Goal: Information Seeking & Learning: Learn about a topic

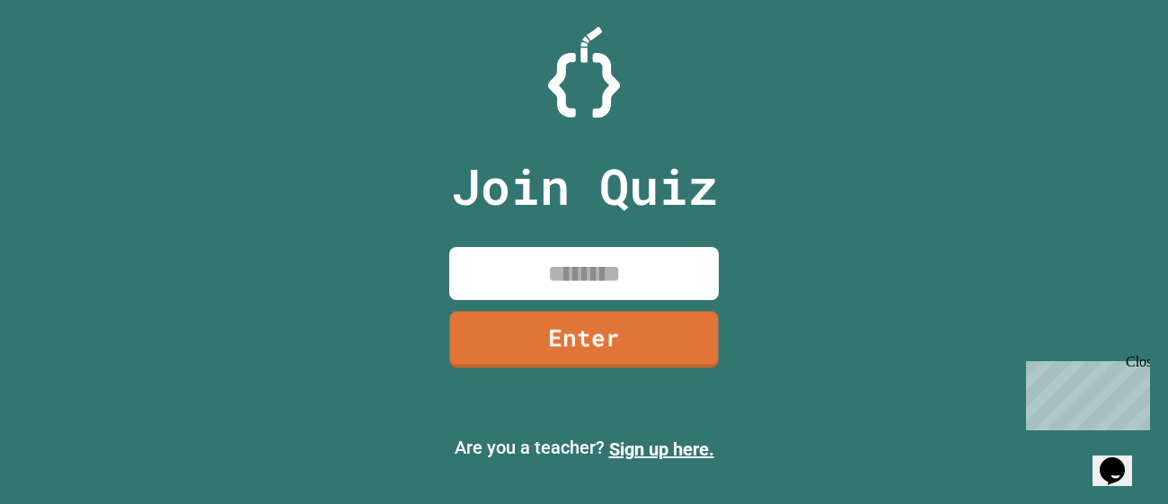
click at [518, 280] on input at bounding box center [583, 273] width 269 height 53
type input "********"
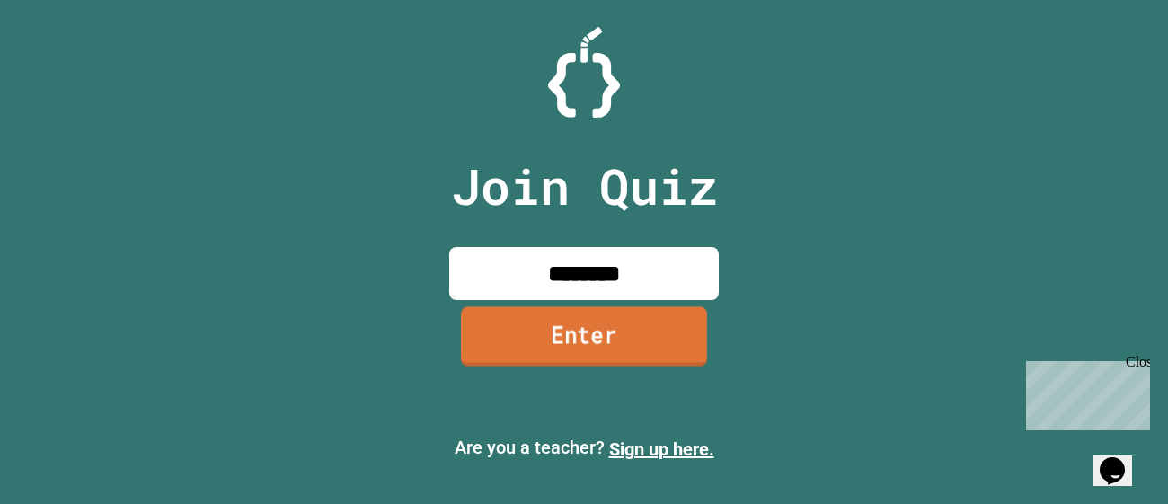
click at [527, 335] on link "Enter" at bounding box center [584, 335] width 246 height 59
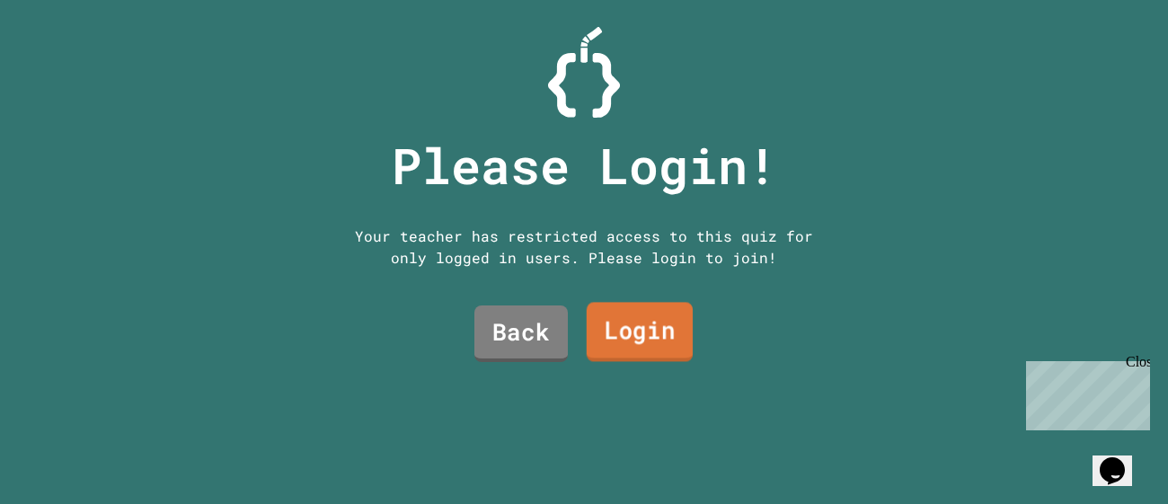
click at [596, 326] on link "Login" at bounding box center [640, 332] width 106 height 59
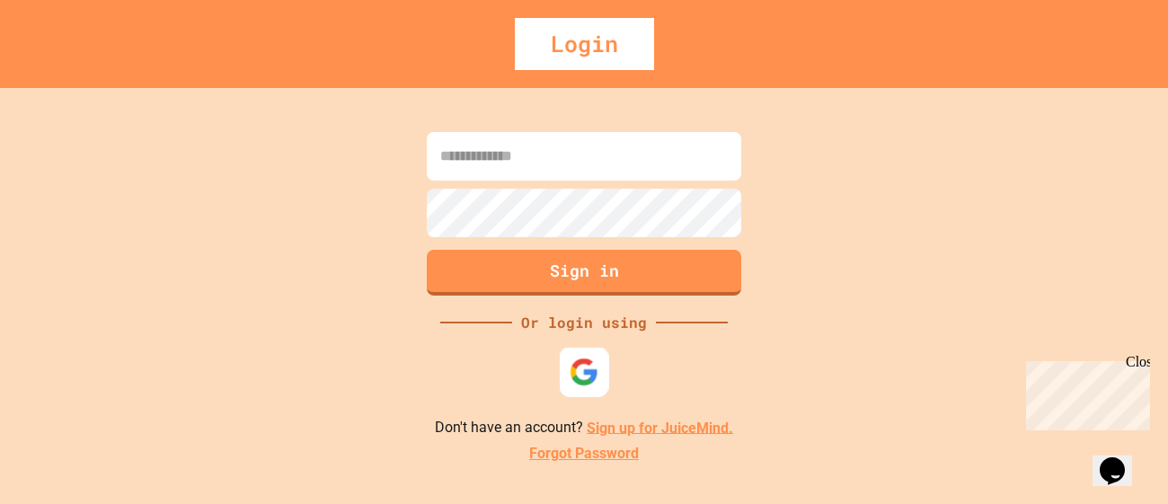
click at [561, 391] on div at bounding box center [584, 371] width 49 height 49
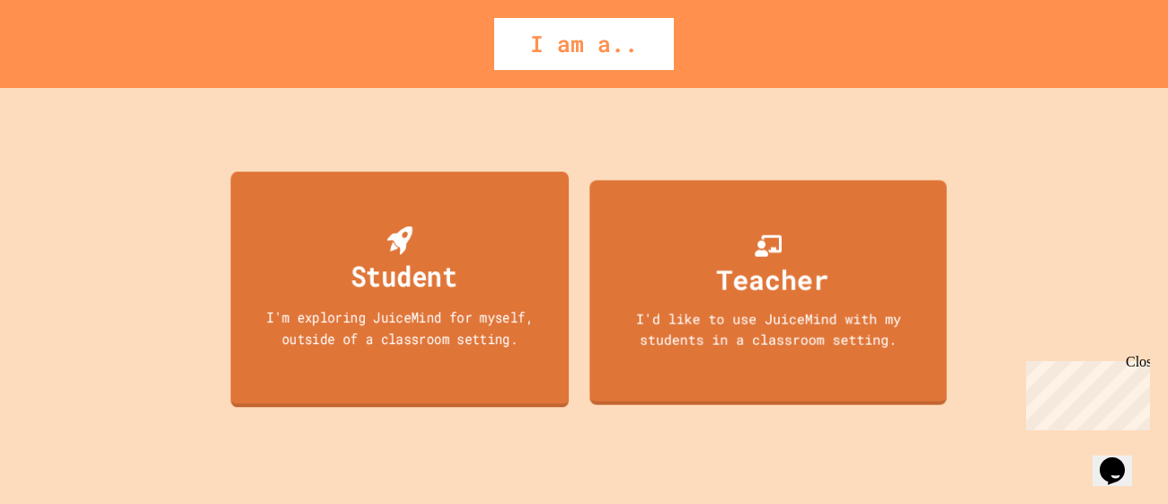
click at [453, 322] on div "I'm exploring JuiceMind for myself, outside of a classroom setting." at bounding box center [400, 327] width 305 height 42
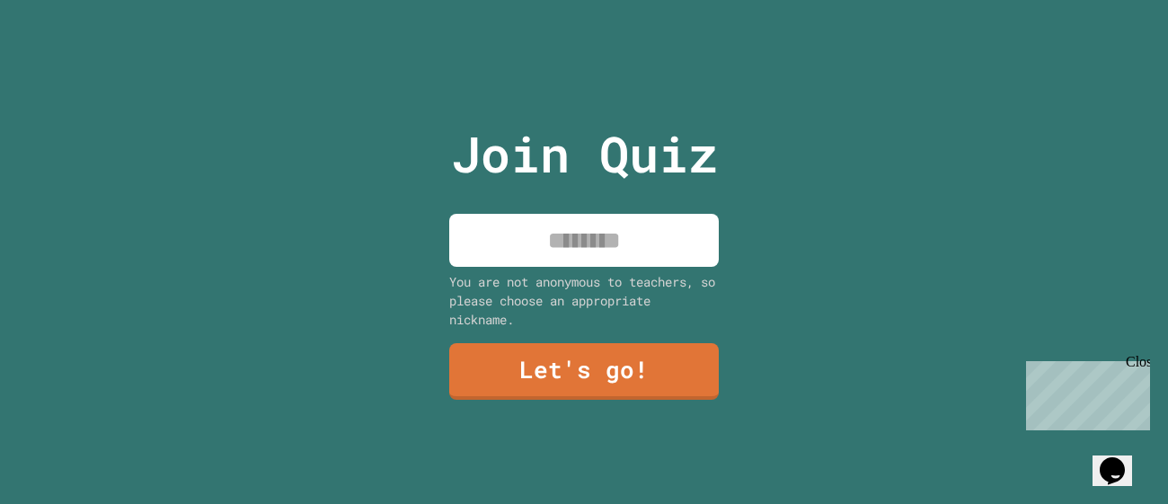
click at [546, 258] on input at bounding box center [583, 240] width 269 height 53
type input "*"
type input "******"
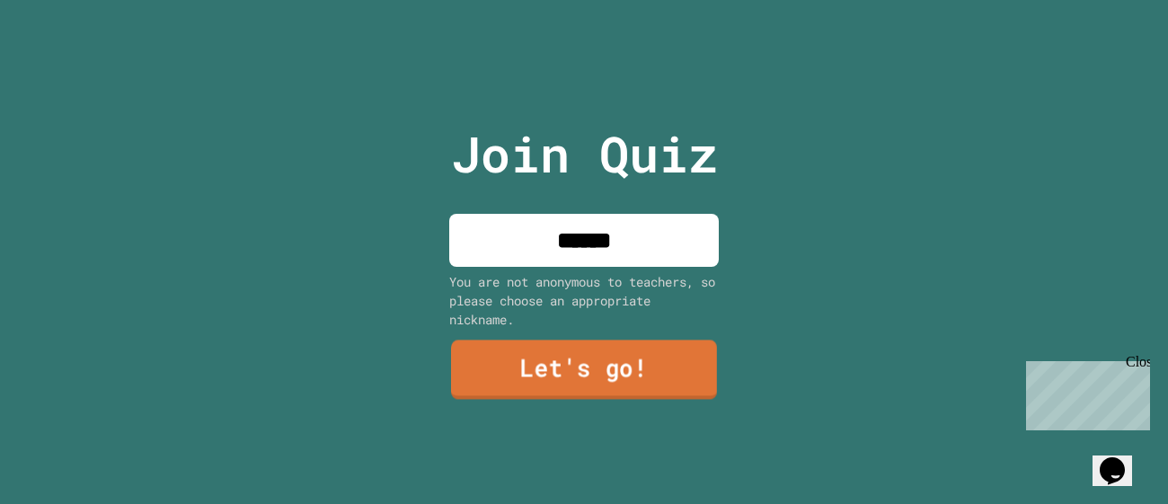
click at [531, 351] on link "Let's go!" at bounding box center [584, 369] width 266 height 59
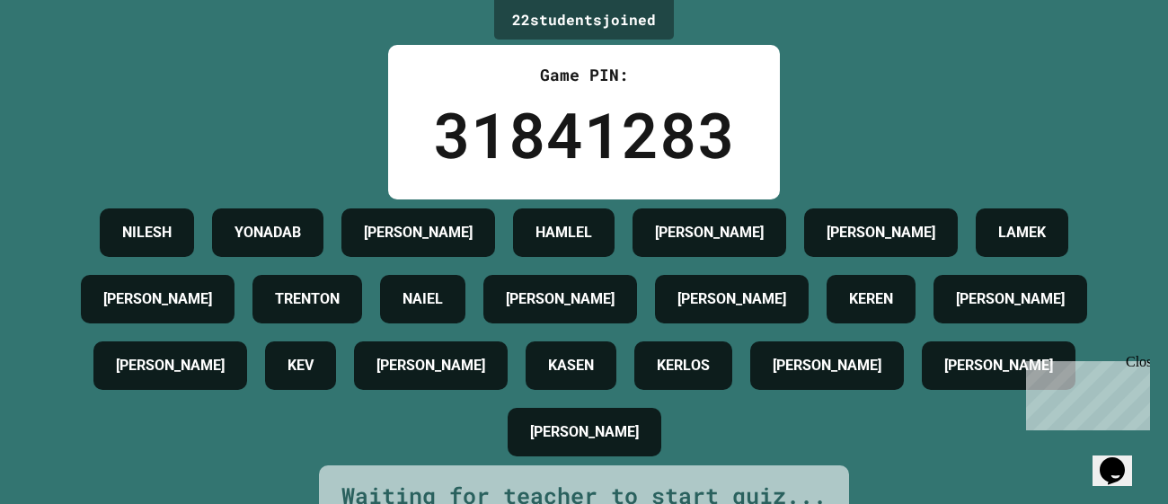
click at [1122, 465] on icon "Opens Chat This icon Opens the chat window." at bounding box center [1112, 470] width 29 height 29
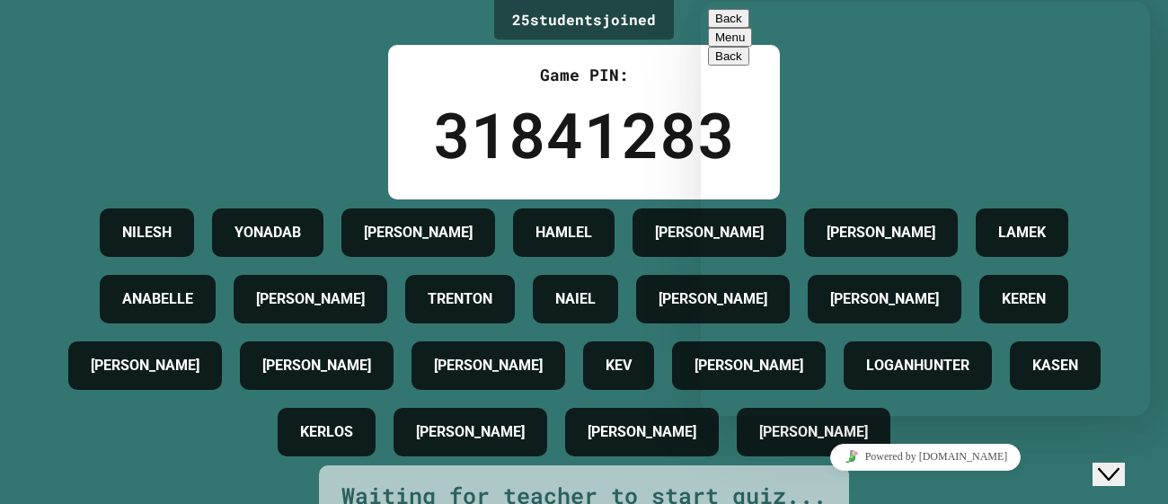
click at [701, 2] on icon "Insert emoji" at bounding box center [701, 2] width 0 height 0
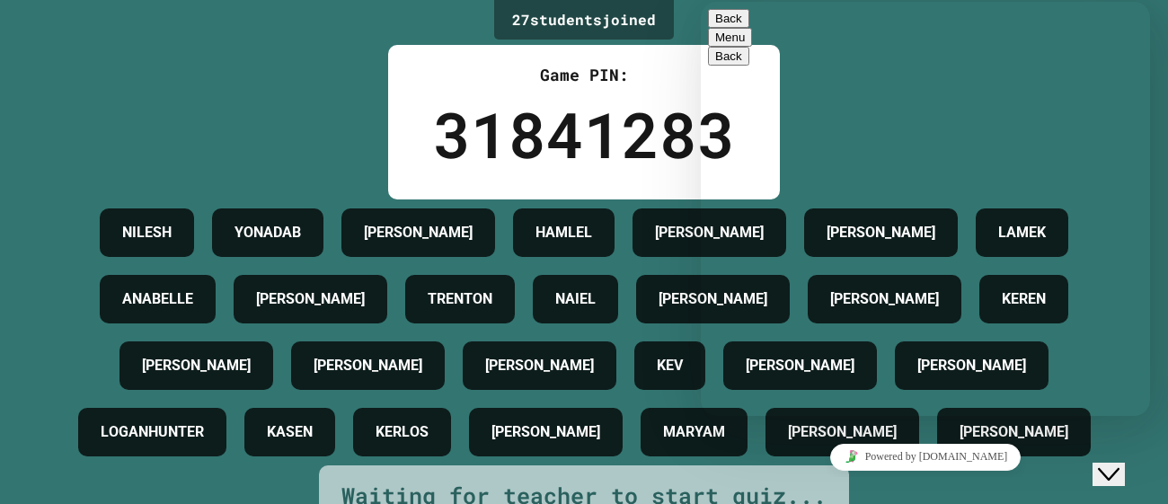
type textarea "**"
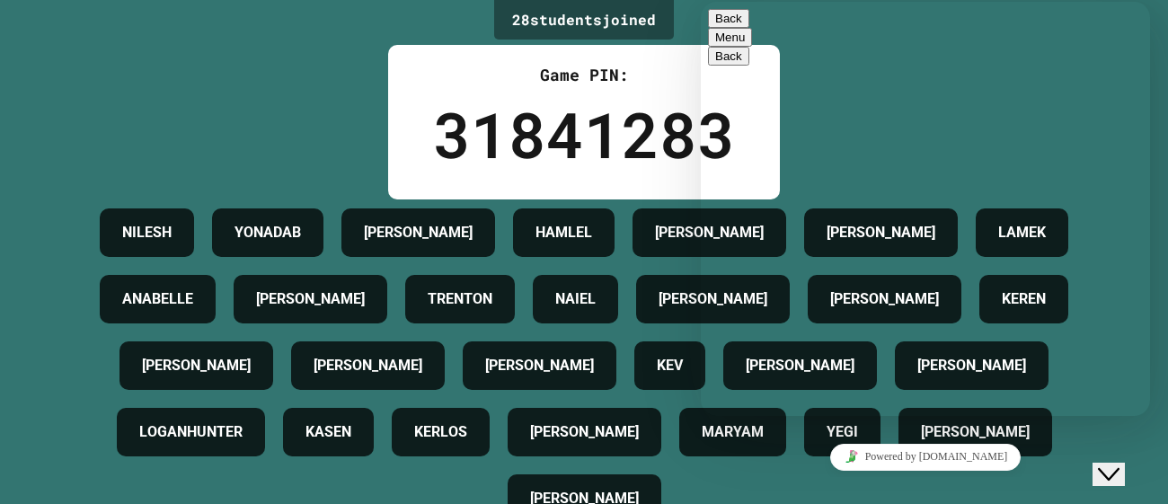
click at [719, 22] on button "Back" at bounding box center [728, 18] width 41 height 19
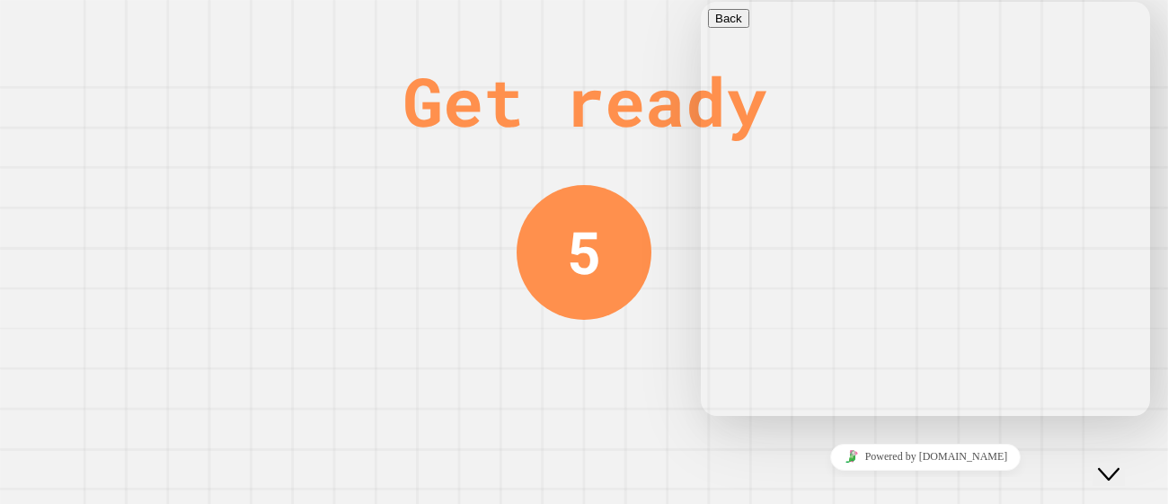
click at [1098, 463] on button "Close Chat This icon closes the chat window." at bounding box center [1108, 474] width 32 height 23
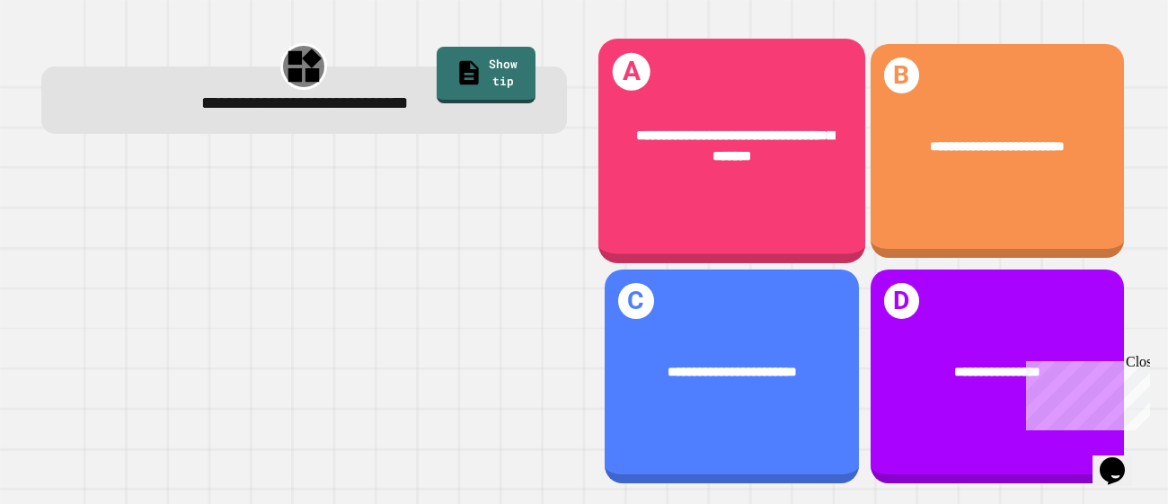
click at [817, 187] on div "**********" at bounding box center [731, 146] width 267 height 99
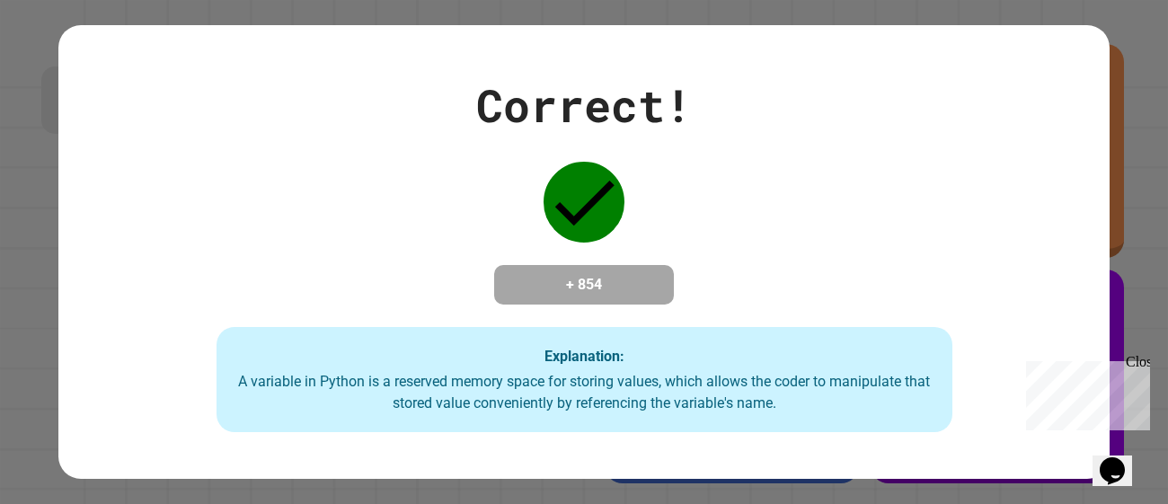
click at [1139, 362] on div "Close" at bounding box center [1137, 365] width 22 height 22
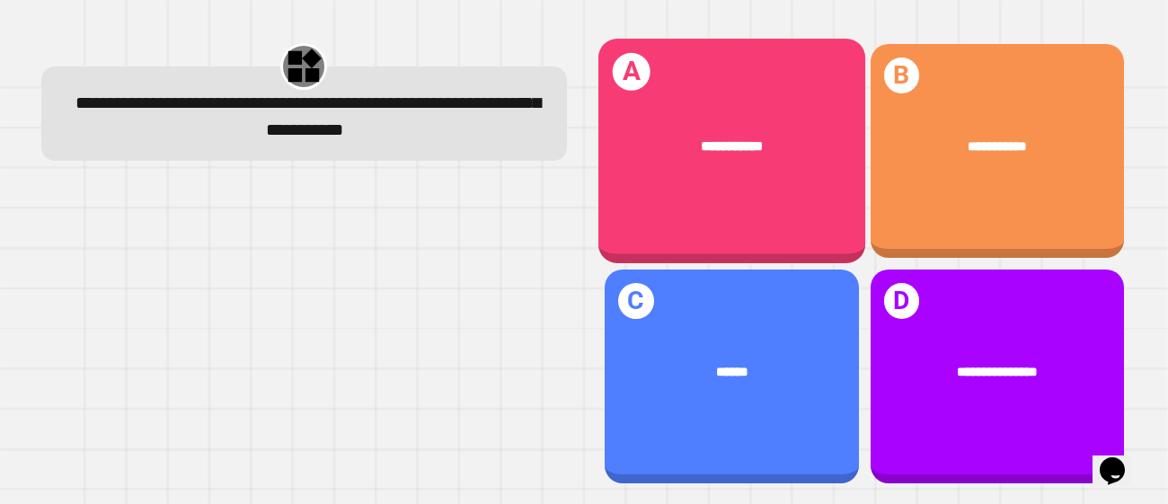
click at [801, 170] on div "**********" at bounding box center [731, 146] width 267 height 77
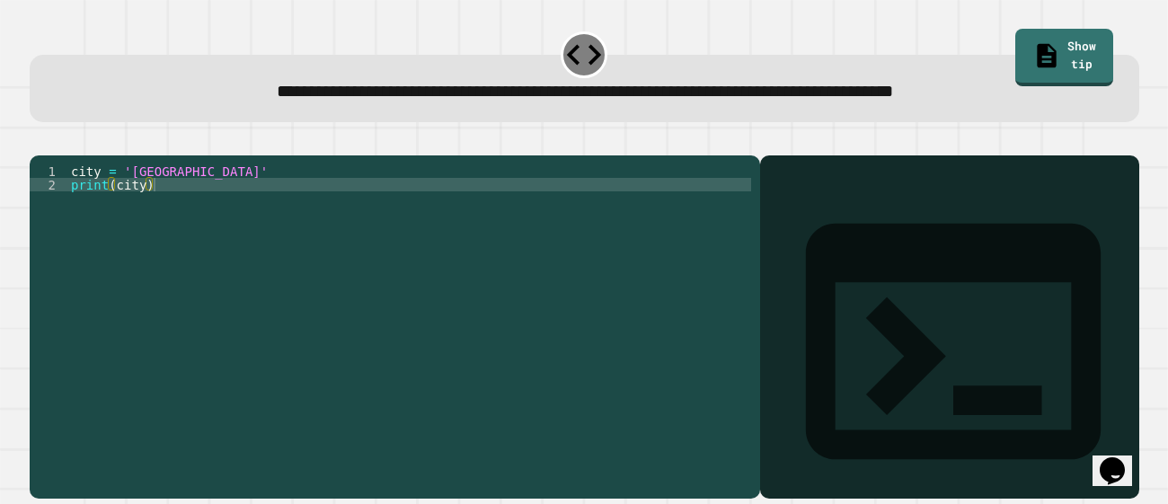
click at [139, 198] on div "city = 'Madrid' print ( city )" at bounding box center [409, 319] width 684 height 310
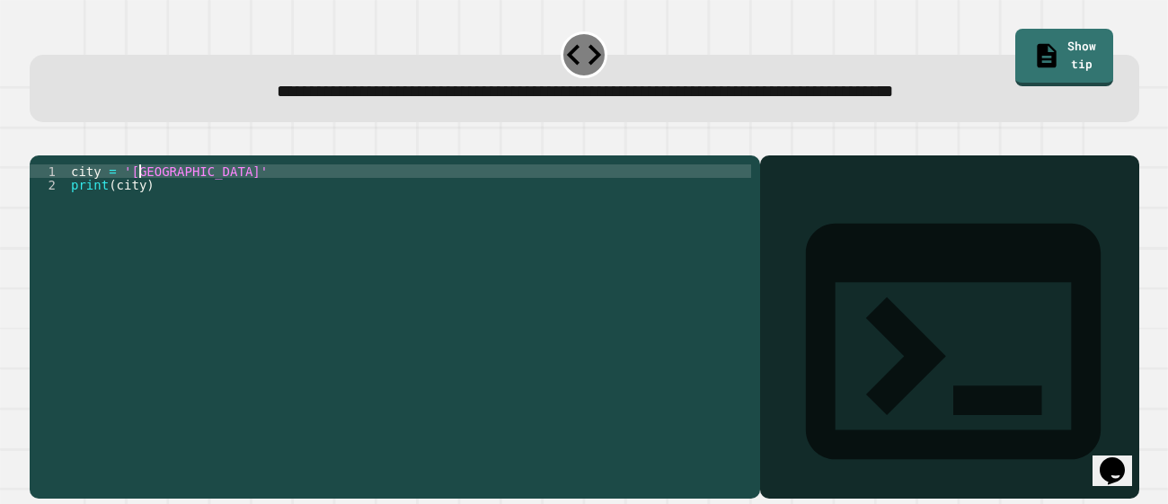
click at [139, 198] on div "city = 'Madrid' print ( city )" at bounding box center [409, 319] width 684 height 310
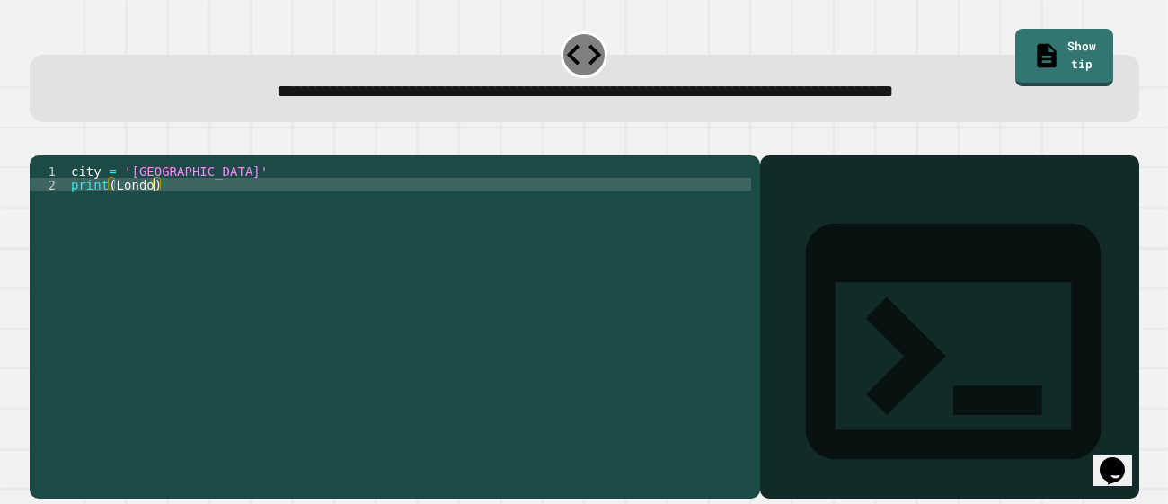
scroll to position [0, 5]
click at [1053, 42] on link "Show tip" at bounding box center [1064, 56] width 100 height 60
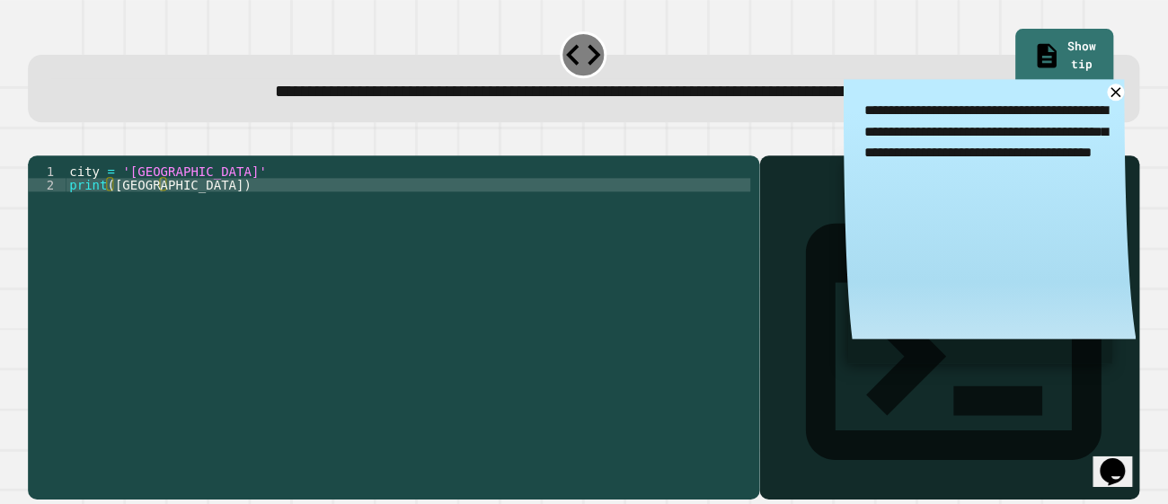
scroll to position [0, 0]
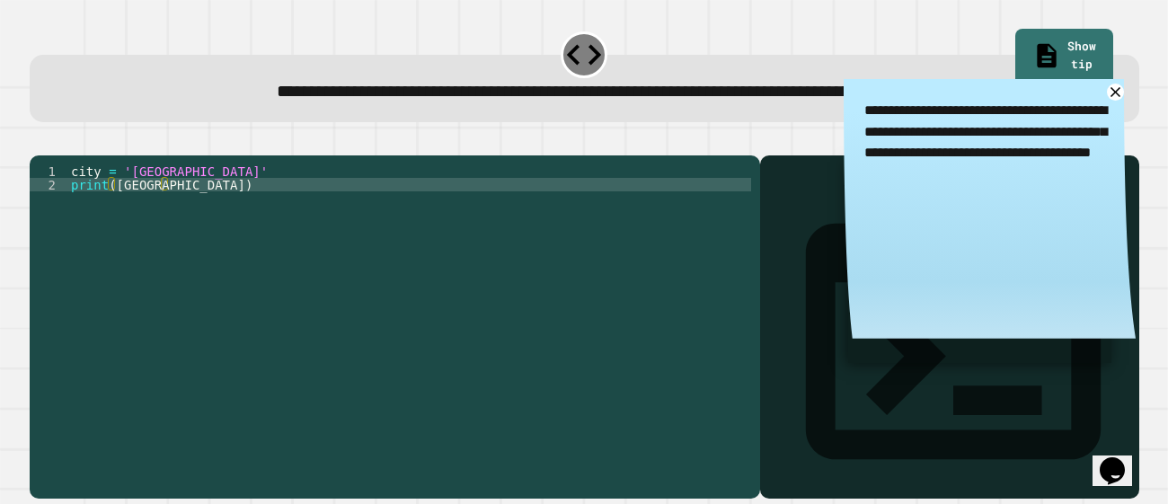
click at [1123, 89] on textarea "**********" at bounding box center [990, 142] width 292 height 126
click at [1116, 89] on icon at bounding box center [1115, 92] width 21 height 21
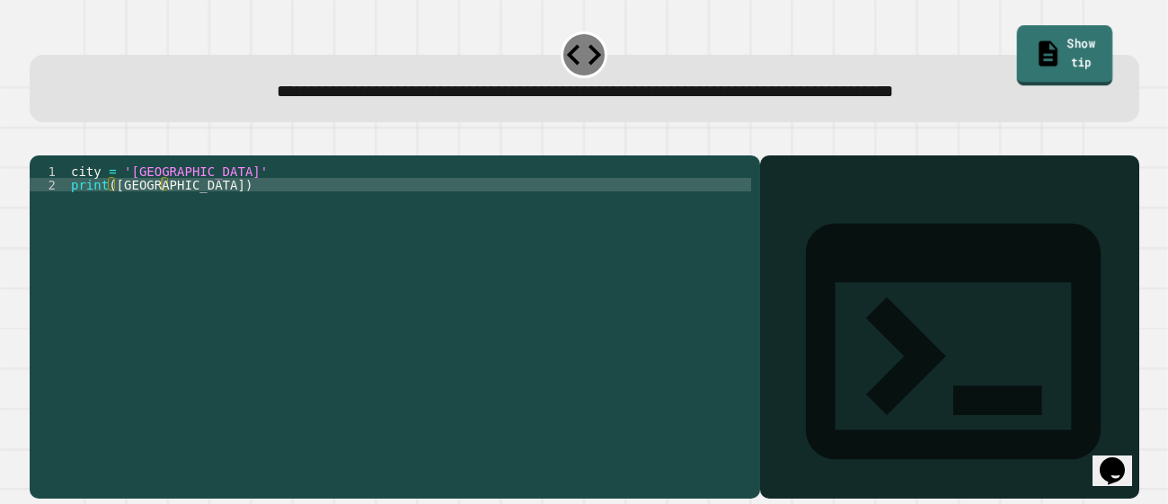
click at [1047, 49] on link "Show tip" at bounding box center [1063, 55] width 95 height 60
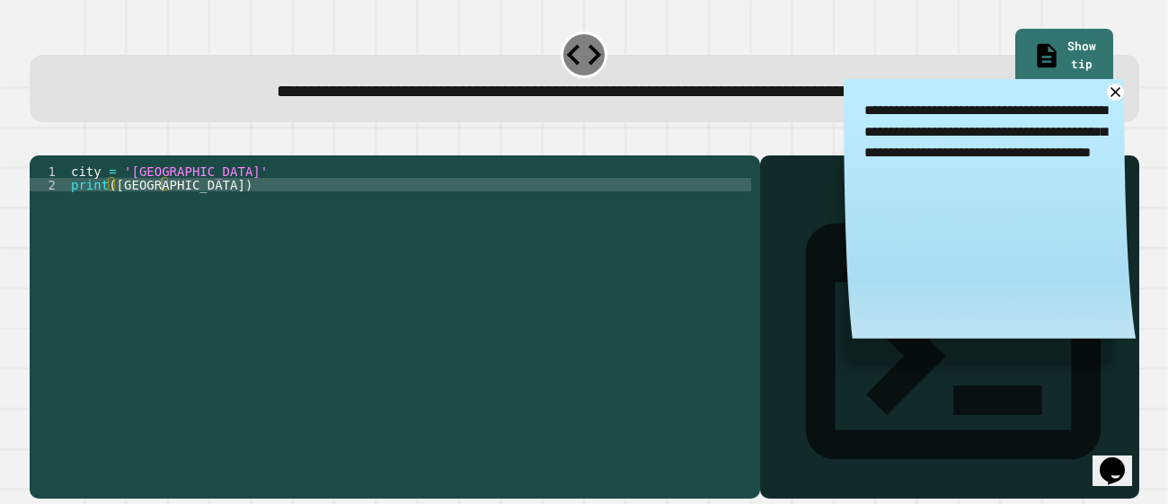
click at [93, 159] on icon "button" at bounding box center [85, 152] width 14 height 14
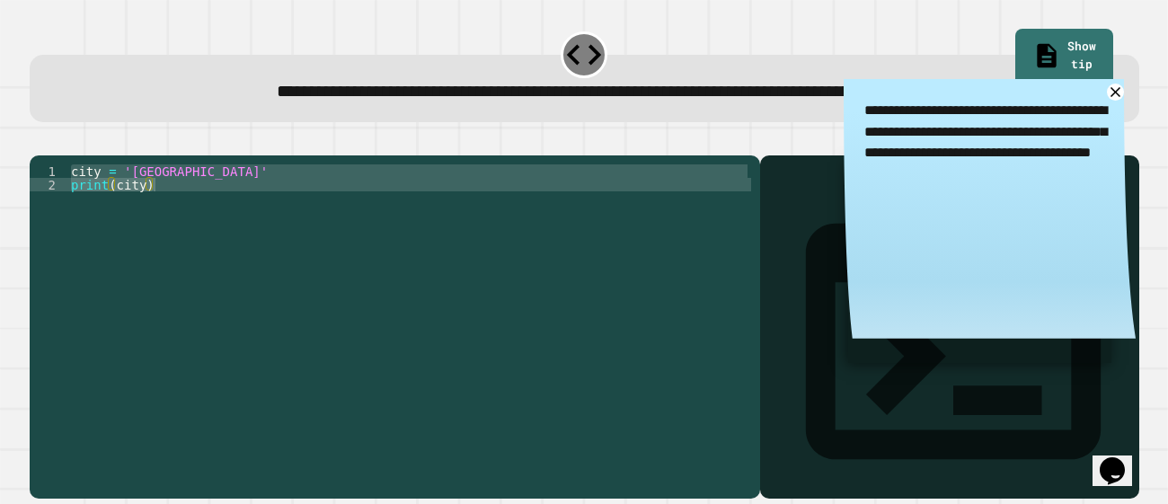
click at [93, 159] on icon "button" at bounding box center [85, 152] width 14 height 14
click at [171, 191] on div "city = 'Madrid' print ( city )" at bounding box center [409, 305] width 684 height 283
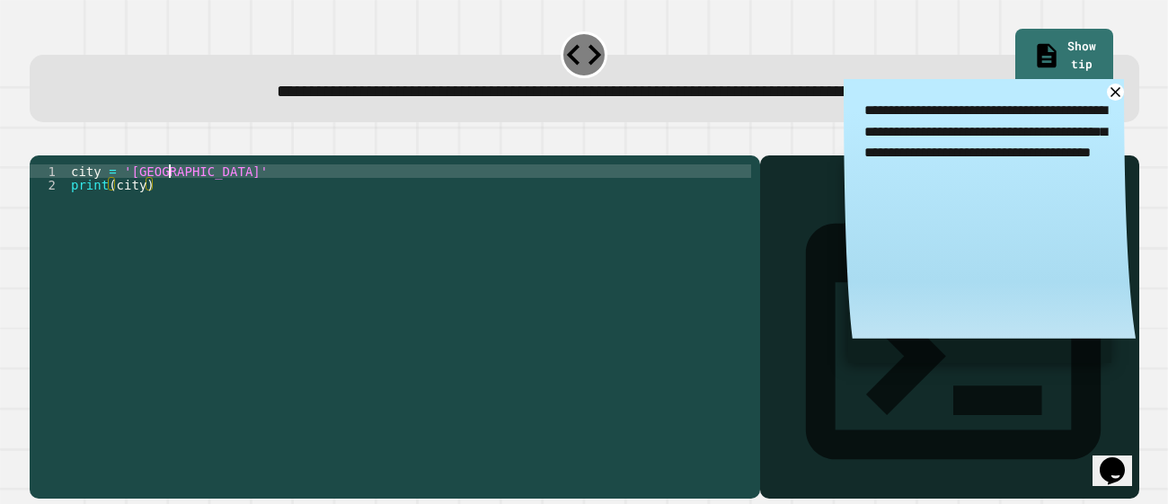
click at [171, 191] on div "city = 'Madrid' print ( city )" at bounding box center [409, 319] width 684 height 310
click at [119, 189] on div "city = London ' print ( city )" at bounding box center [409, 319] width 684 height 310
click at [124, 192] on div "city = London ' print ( city )" at bounding box center [409, 319] width 684 height 310
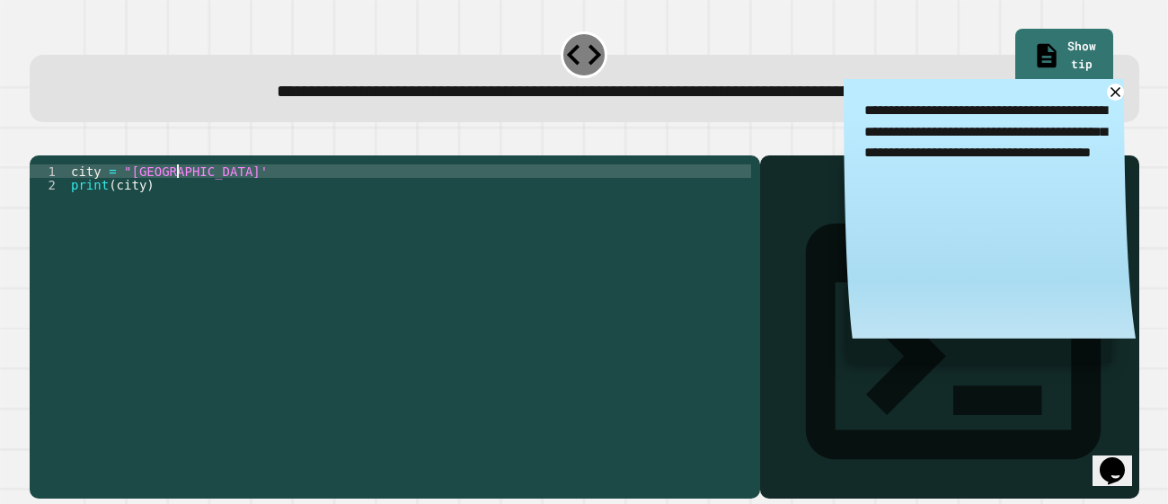
click at [39, 141] on icon "button" at bounding box center [39, 141] width 0 height 0
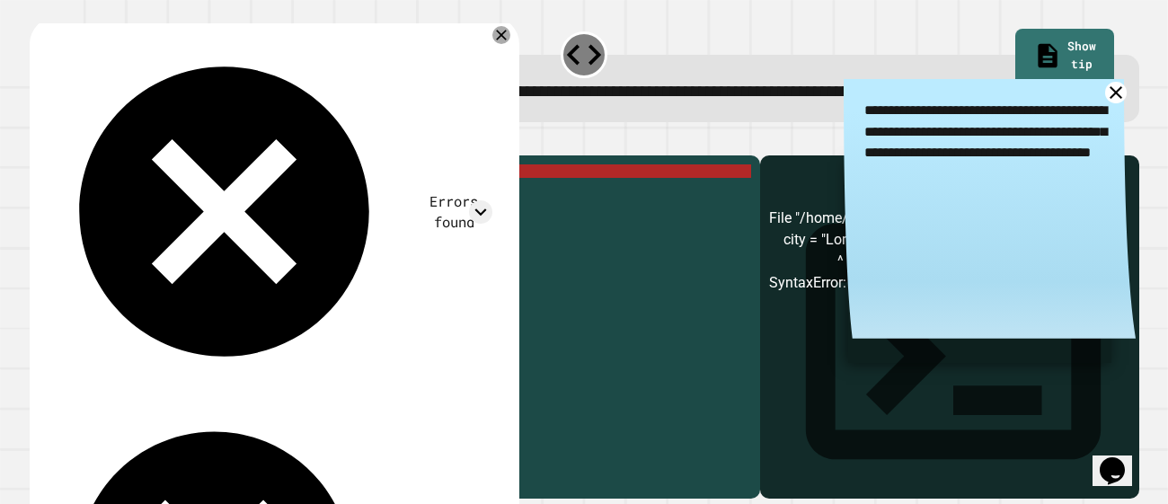
click at [1112, 89] on icon at bounding box center [1115, 92] width 21 height 21
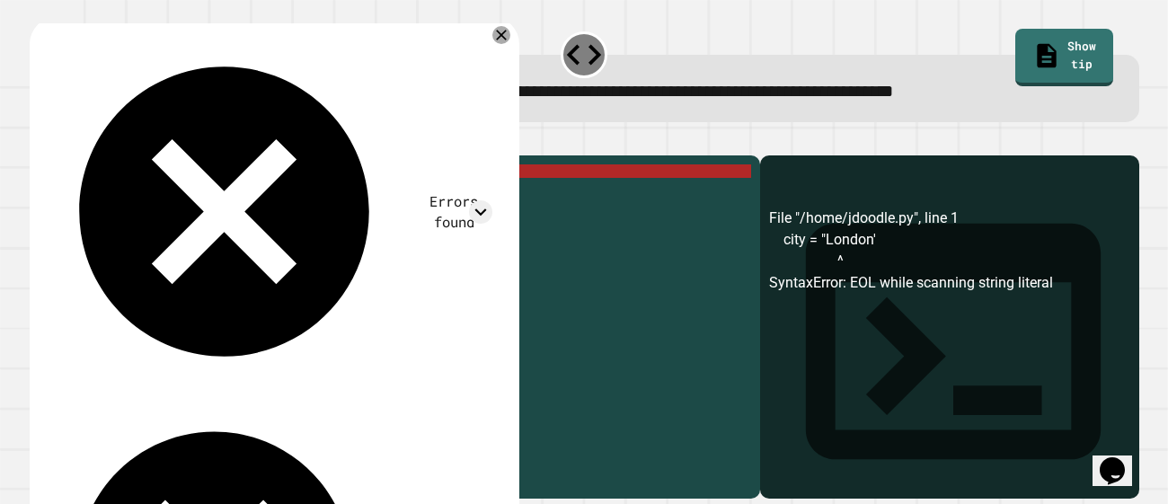
click at [121, 208] on div "city = "London' print ( city )" at bounding box center [409, 319] width 684 height 310
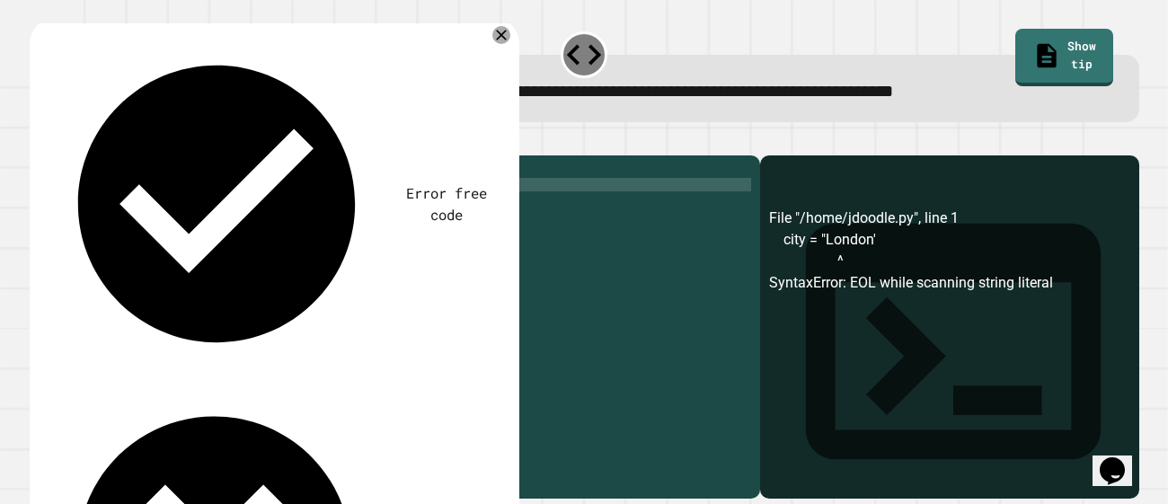
type textarea "*******"
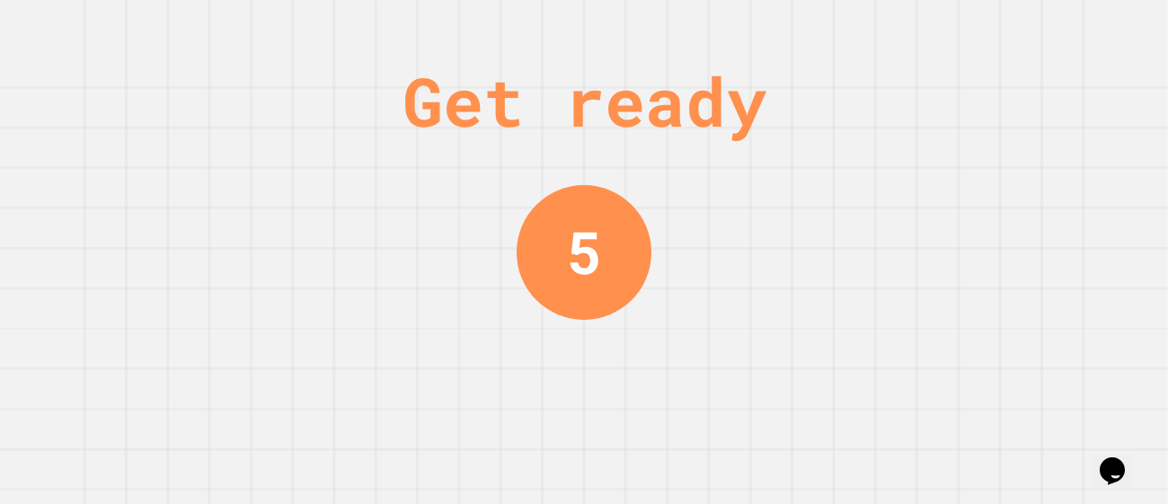
scroll to position [0, 0]
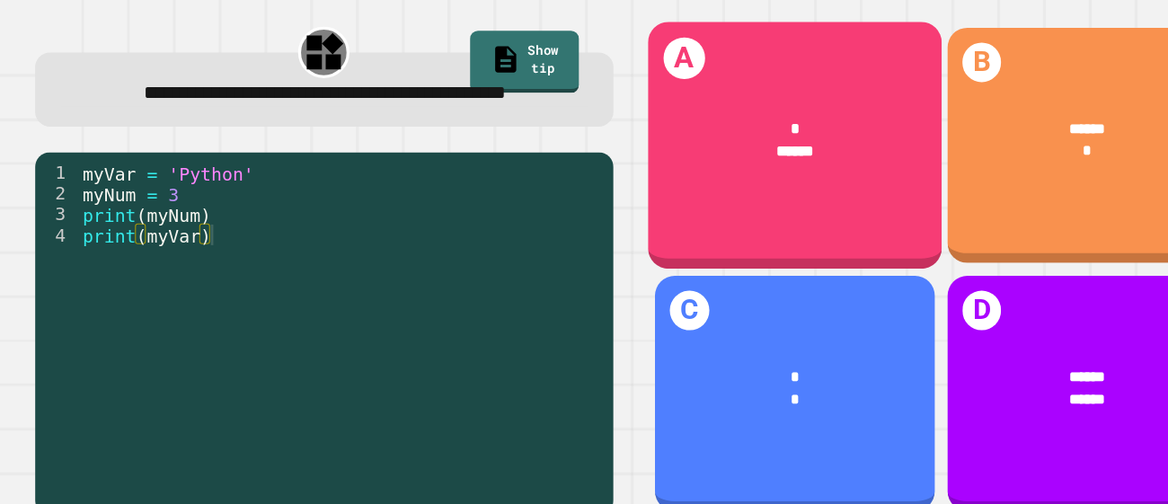
click at [647, 136] on div "*" at bounding box center [731, 136] width 209 height 22
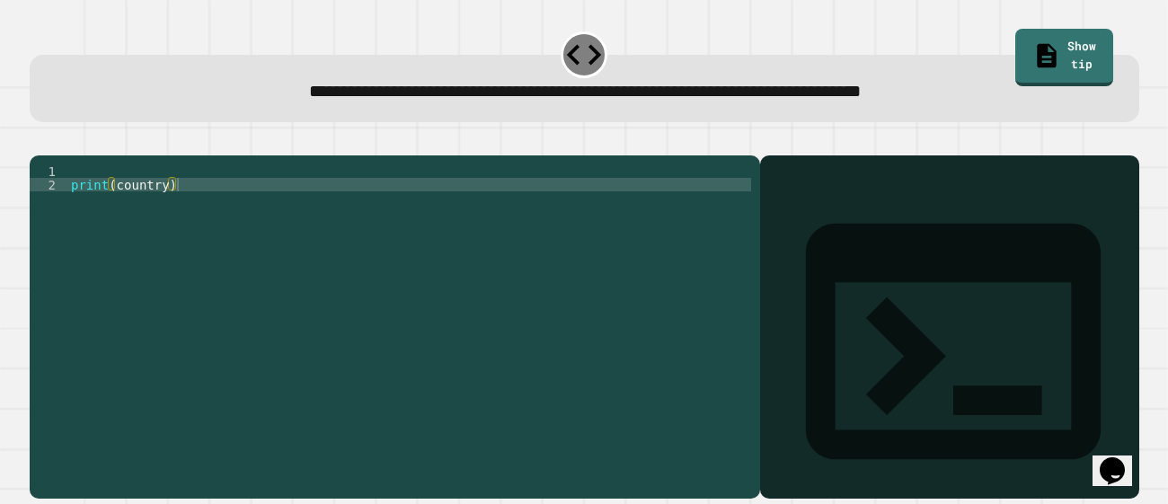
click at [137, 208] on div "print ( country )" at bounding box center [409, 319] width 684 height 310
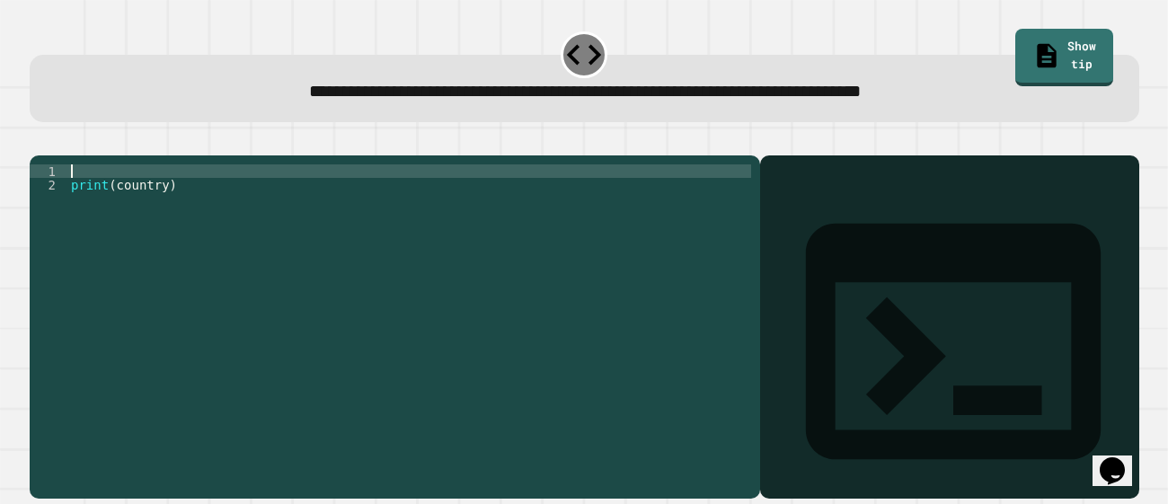
click at [134, 193] on div "print ( country )" at bounding box center [409, 319] width 684 height 310
click at [1057, 49] on link "Show tip" at bounding box center [1064, 57] width 100 height 58
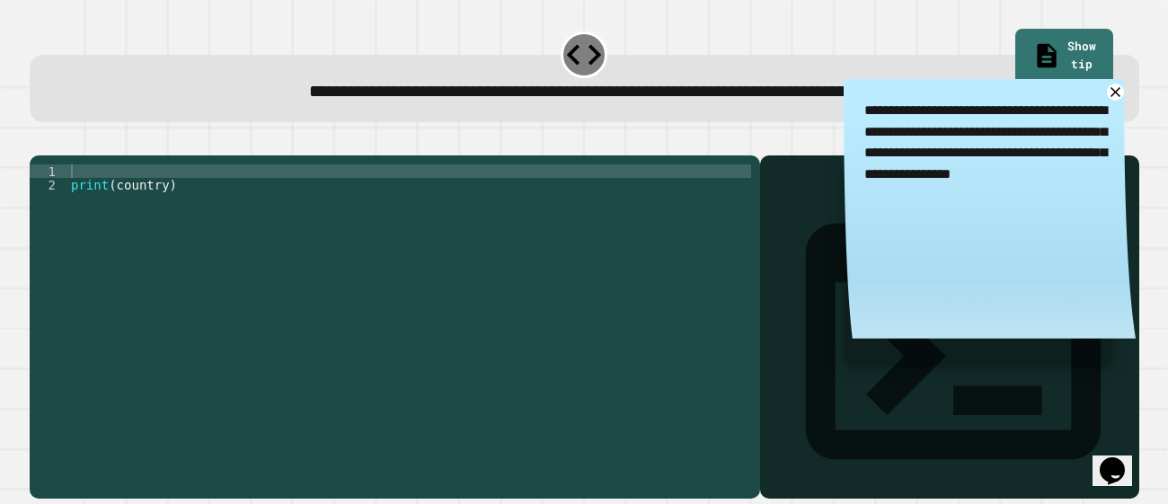
click at [560, 215] on div "print ( country )" at bounding box center [409, 319] width 684 height 310
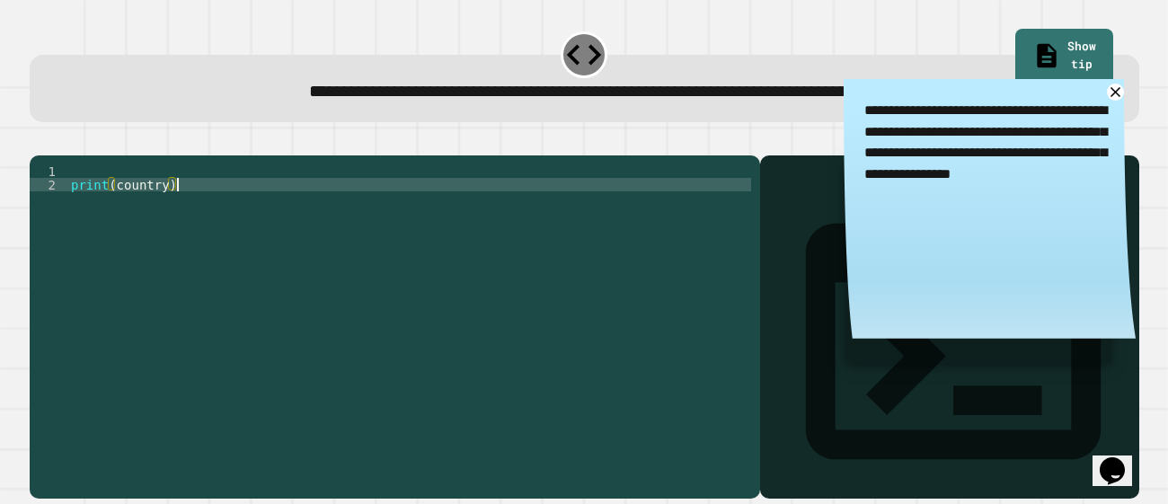
click at [550, 202] on div "print ( country )" at bounding box center [409, 319] width 684 height 310
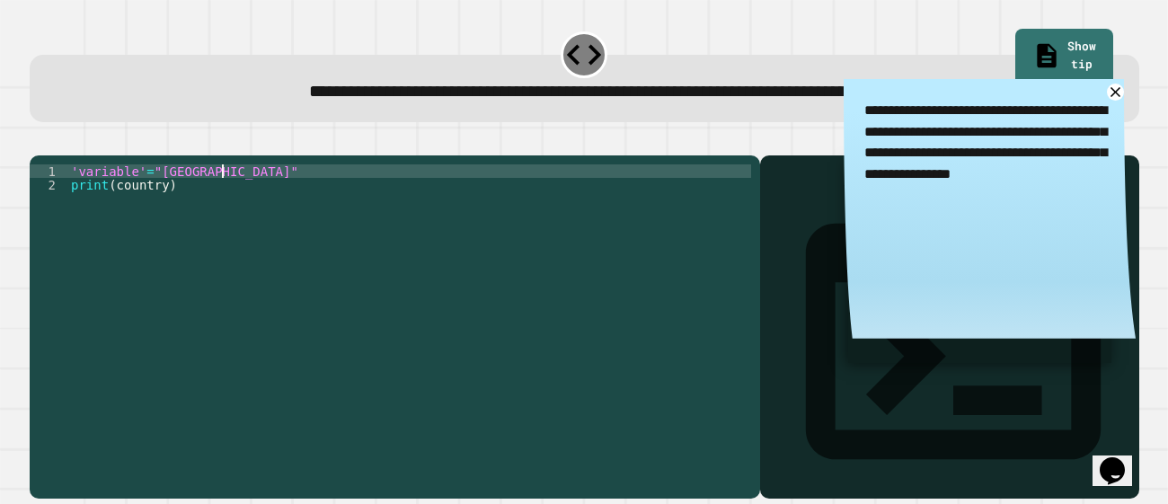
scroll to position [0, 9]
type textarea "**********"
click at [39, 141] on icon "button" at bounding box center [39, 141] width 0 height 0
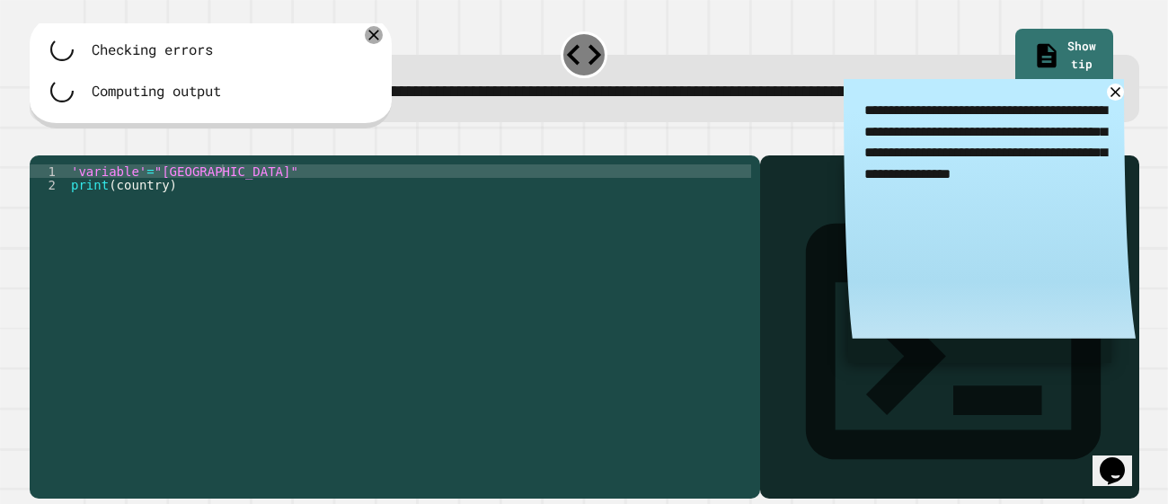
click at [141, 190] on div "'variable' = "england" print ( country )" at bounding box center [409, 319] width 684 height 310
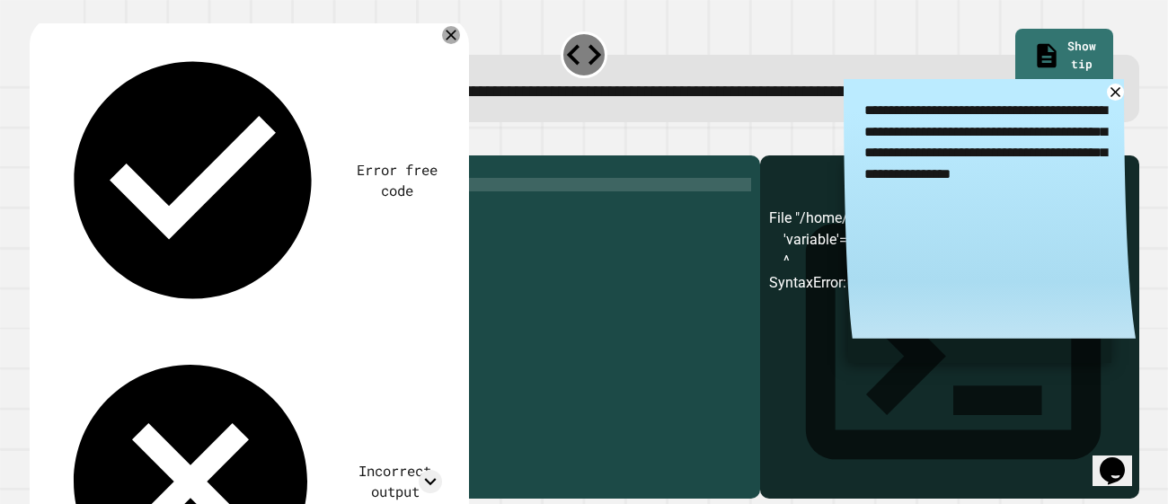
scroll to position [0, 0]
click at [146, 210] on div "'variable="england" print ( country )" at bounding box center [409, 319] width 684 height 310
click at [39, 141] on button "button" at bounding box center [39, 141] width 0 height 0
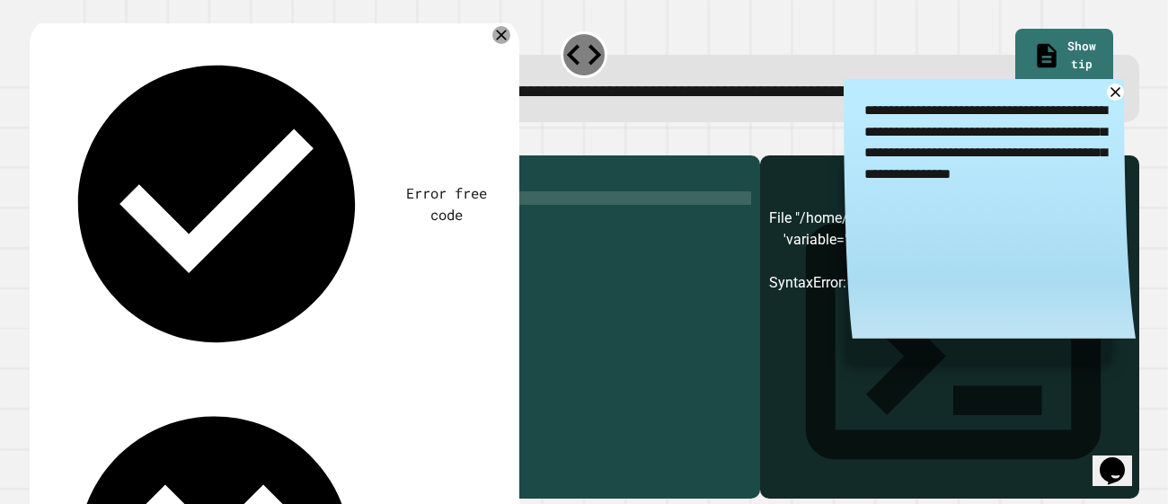
click at [67, 223] on div "'variable="england" print ( Country )" at bounding box center [409, 305] width 684 height 283
click at [39, 141] on icon "button" at bounding box center [39, 141] width 0 height 0
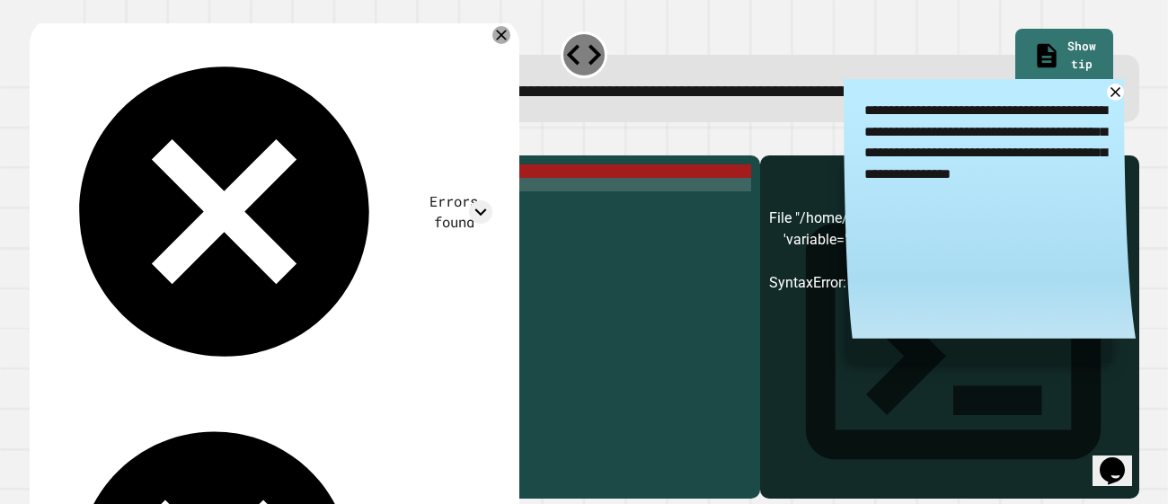
click at [164, 212] on div "'variable="england" print ( [GEOGRAPHIC_DATA] )" at bounding box center [409, 319] width 684 height 310
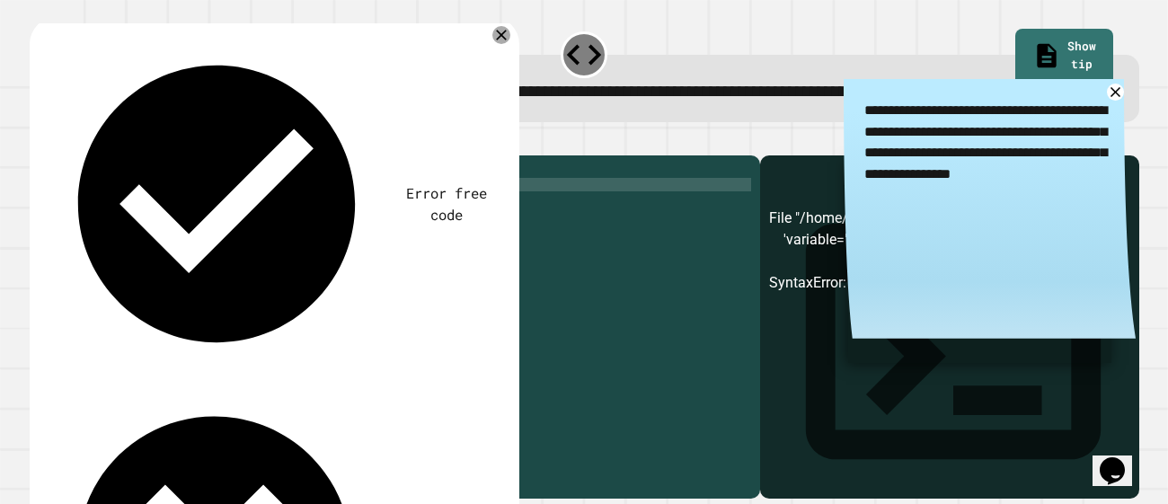
scroll to position [0, 5]
click at [137, 194] on div "'variable="england" print ( Country )" at bounding box center [409, 319] width 684 height 310
click at [122, 214] on div "'country="england" print ( Country )" at bounding box center [409, 319] width 684 height 310
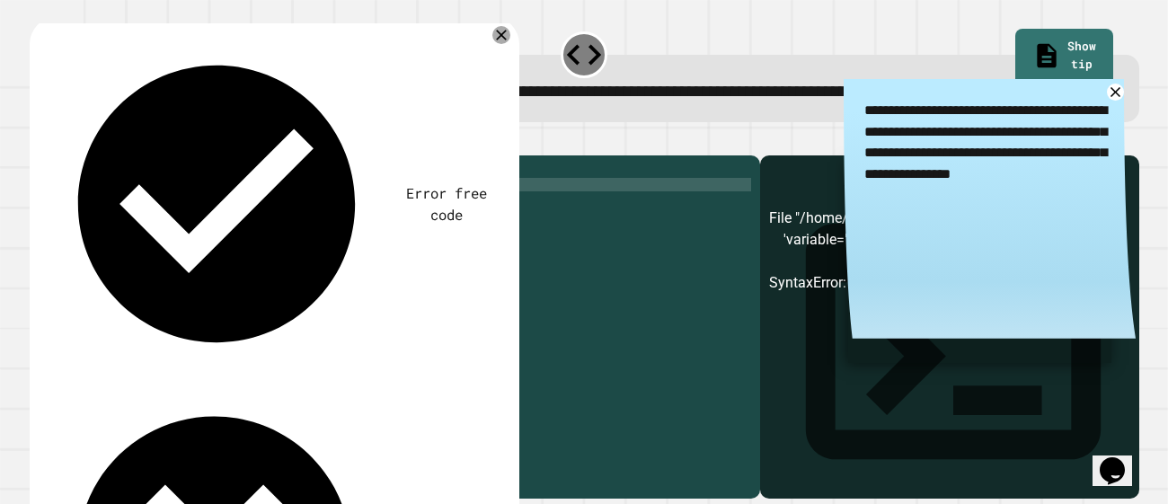
click at [79, 188] on div "**********" at bounding box center [395, 326] width 730 height 342
click at [75, 192] on div "'country="england" print ( country )" at bounding box center [409, 319] width 684 height 310
click at [145, 193] on div "country = "england" print ( country )" at bounding box center [409, 319] width 684 height 310
type textarea "**********"
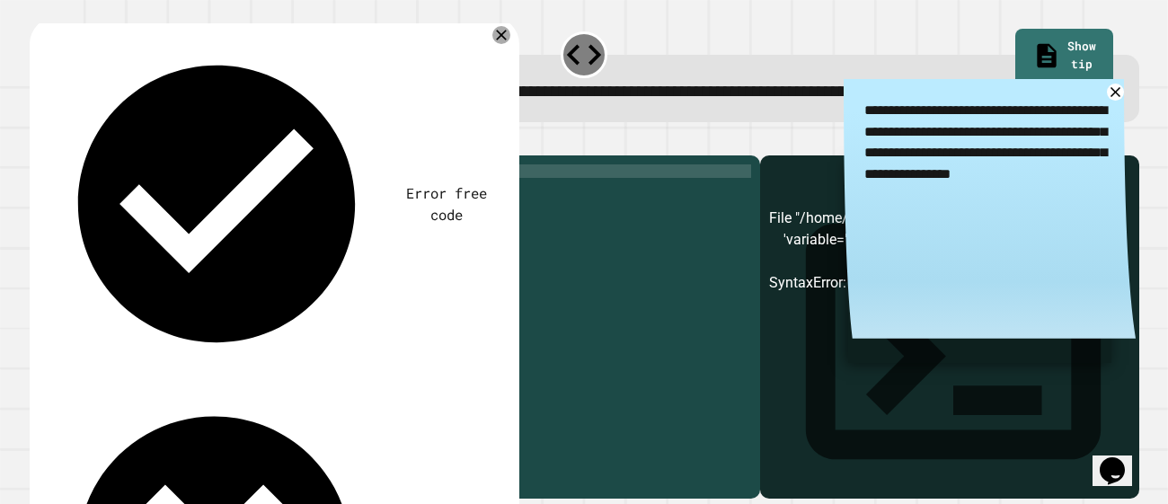
click at [56, 155] on icon "button" at bounding box center [51, 152] width 10 height 13
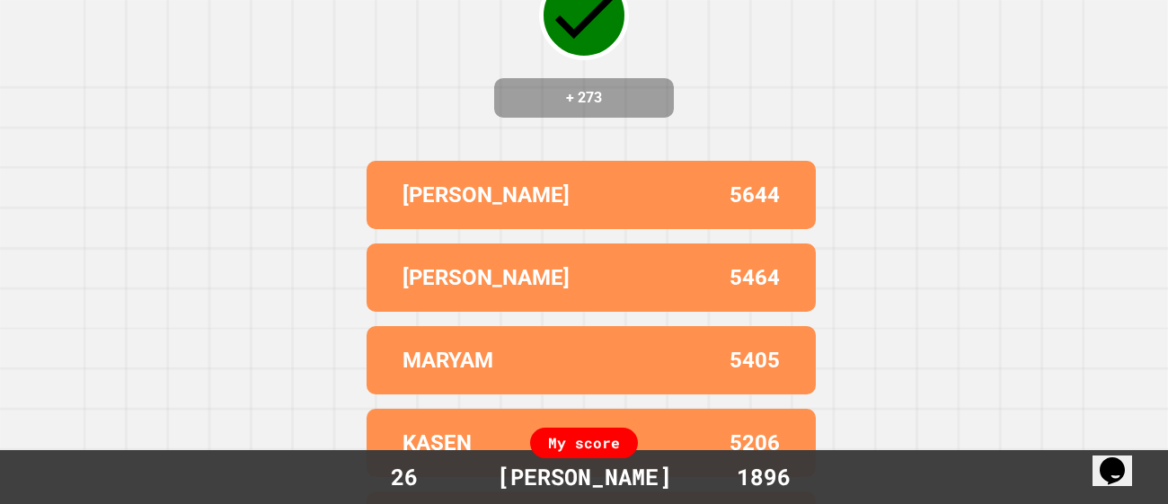
scroll to position [0, 0]
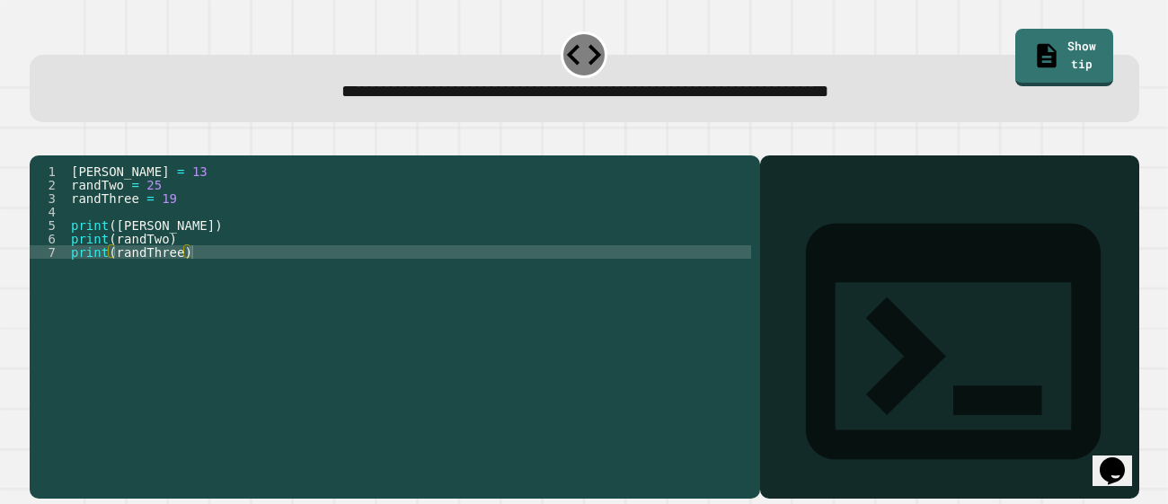
click at [243, 199] on div "[PERSON_NAME] = 13 randTwo = 25 randThree = 19 print ( [PERSON_NAME] ) print ( …" at bounding box center [409, 319] width 684 height 310
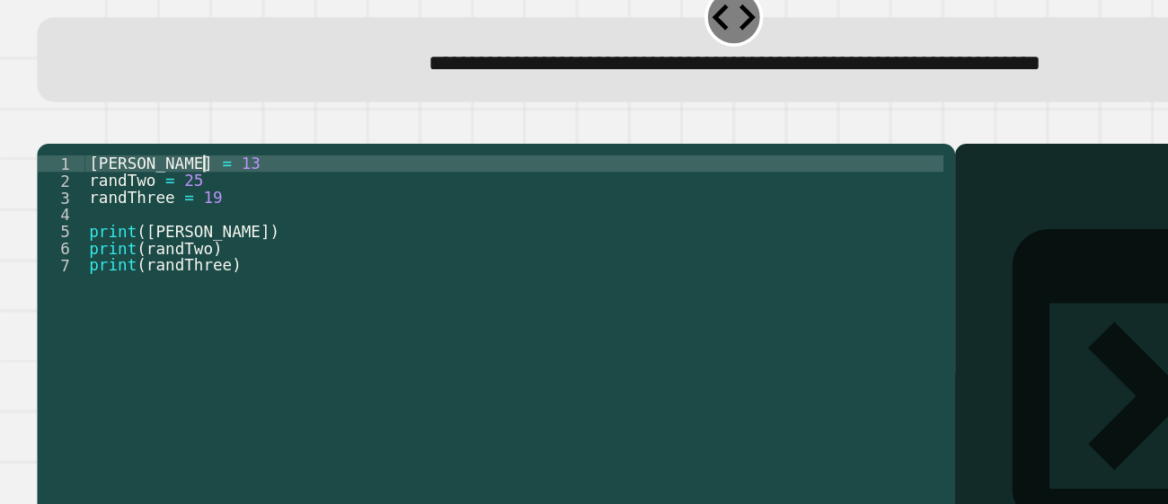
click at [152, 247] on div "[PERSON_NAME] = 13 randTwo = 25 randThree = 19 print ( [PERSON_NAME] ) print ( …" at bounding box center [409, 319] width 684 height 310
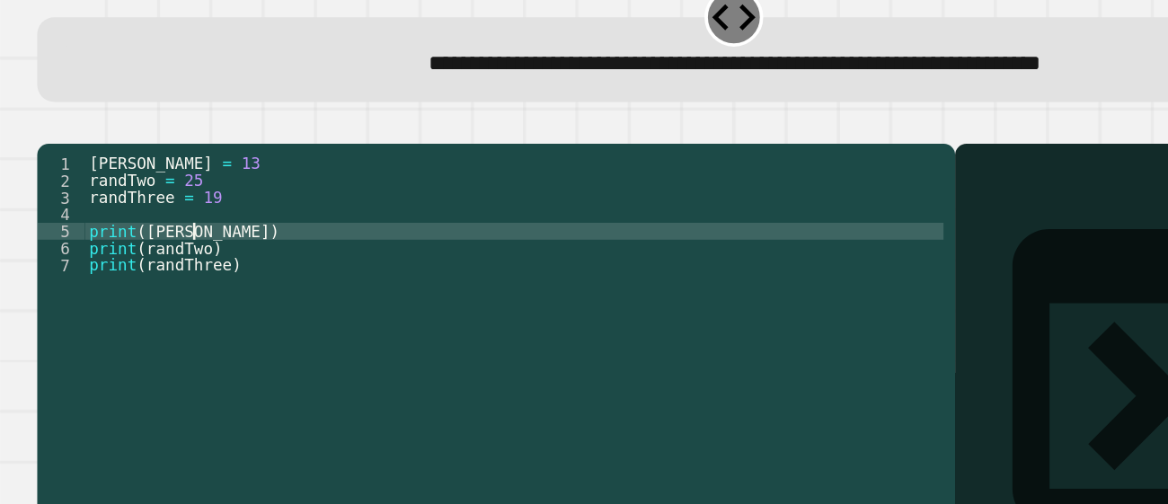
click at [152, 247] on div "[PERSON_NAME] = 13 randTwo = 25 randThree = 19 print ( [PERSON_NAME] ) print ( …" at bounding box center [409, 319] width 684 height 310
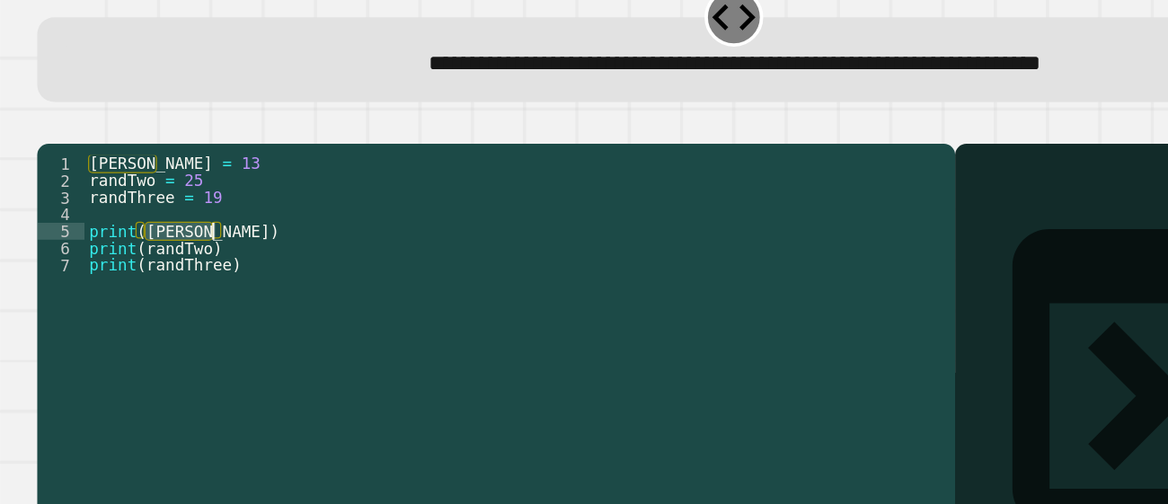
click at [160, 250] on div "[PERSON_NAME] = 13 randTwo = 25 randThree = 19 print ( [PERSON_NAME] ) print ( …" at bounding box center [409, 305] width 684 height 283
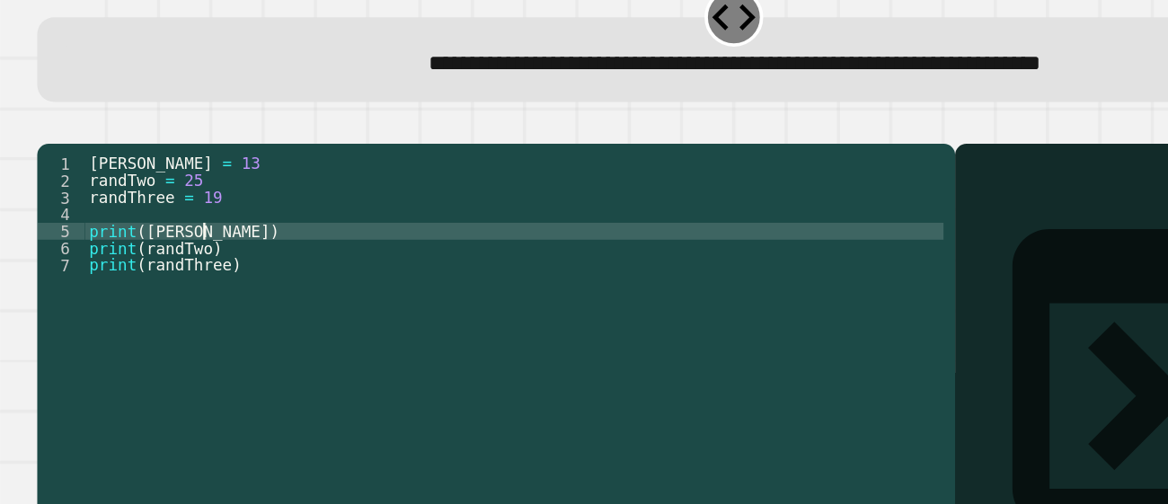
click at [164, 250] on div "[PERSON_NAME] = 13 randTwo = 25 randThree = 19 print ( [PERSON_NAME] ) print ( …" at bounding box center [409, 319] width 684 height 310
click at [168, 263] on div "[PERSON_NAME] = 13 randTwo = 25 randThree = 19 print ( 13 ) print ( randTwo ) p…" at bounding box center [409, 319] width 684 height 310
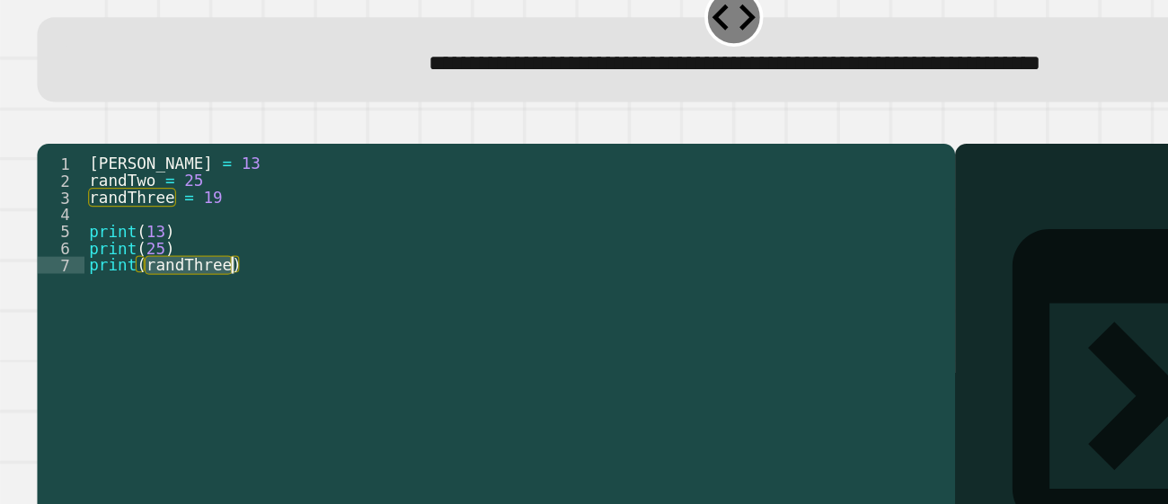
drag, startPoint x: 114, startPoint y: 278, endPoint x: 185, endPoint y: 282, distance: 71.1
click at [185, 282] on div "[PERSON_NAME] = 13 randTwo = 25 randThree = 19 print ( 13 ) print ( 25 ) print …" at bounding box center [409, 319] width 684 height 310
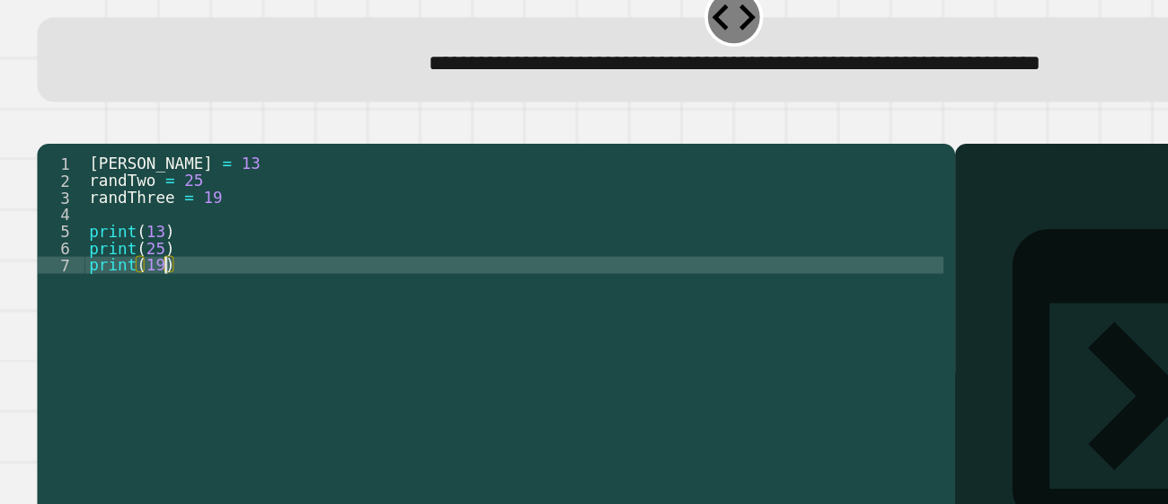
click at [39, 141] on button "button" at bounding box center [39, 141] width 0 height 0
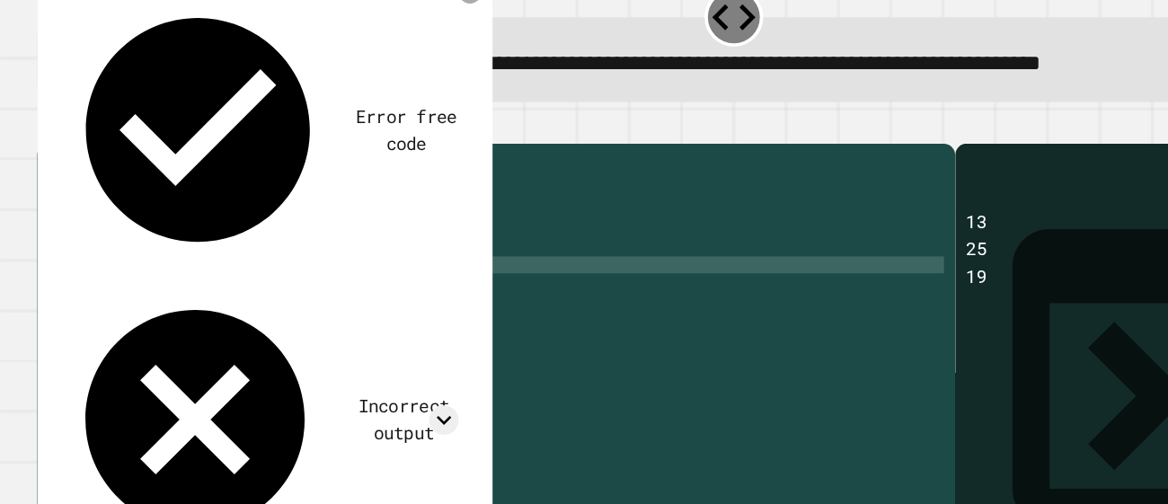
click at [134, 275] on div "[PERSON_NAME] = 13 randTwo = 25 randThree = 19 print ( 13 ) print ( 25 ) print …" at bounding box center [409, 319] width 684 height 310
click at [153, 278] on div "[PERSON_NAME] = 13 randTwo = 25 randThree = 19 print ( 13 ) print ( 25 ) print …" at bounding box center [409, 319] width 684 height 310
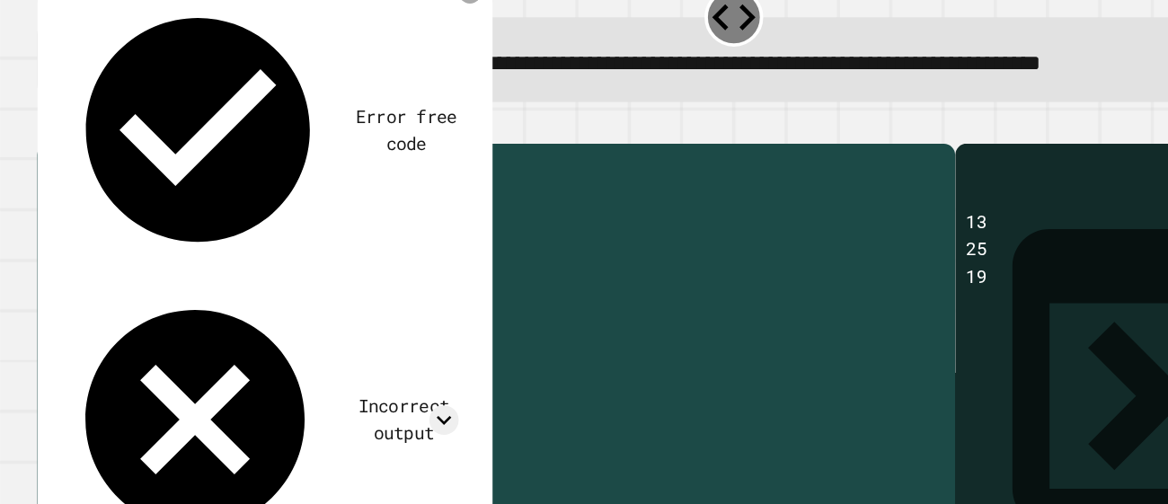
scroll to position [0, 2]
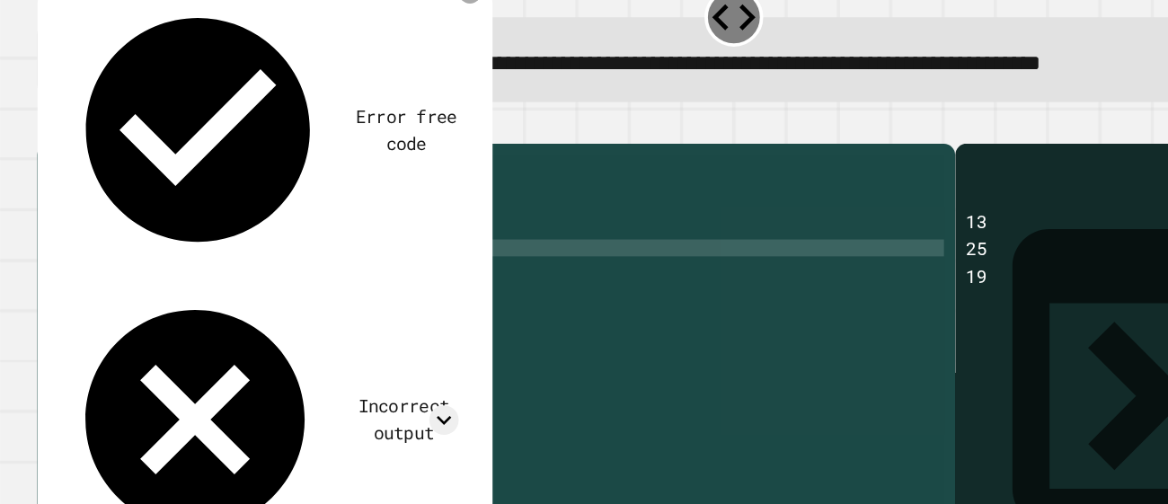
click at [171, 259] on div "[PERSON_NAME] = 13 randTwo = 25 randThree = 19 print ( 13 ) print ( randTwo ) p…" at bounding box center [409, 305] width 684 height 283
click at [187, 272] on div "[PERSON_NAME] = 13 randTwo = 25 randThree = 19 print ( 13 ) print ( 25 ) print …" at bounding box center [409, 319] width 684 height 310
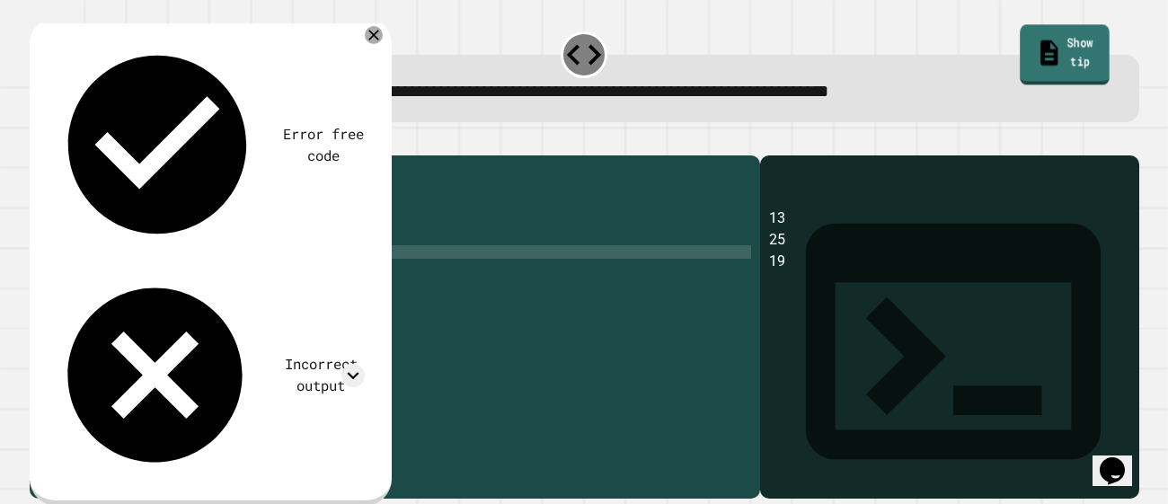
type textarea "*********"
click at [1020, 37] on link "Show tip" at bounding box center [1064, 54] width 89 height 60
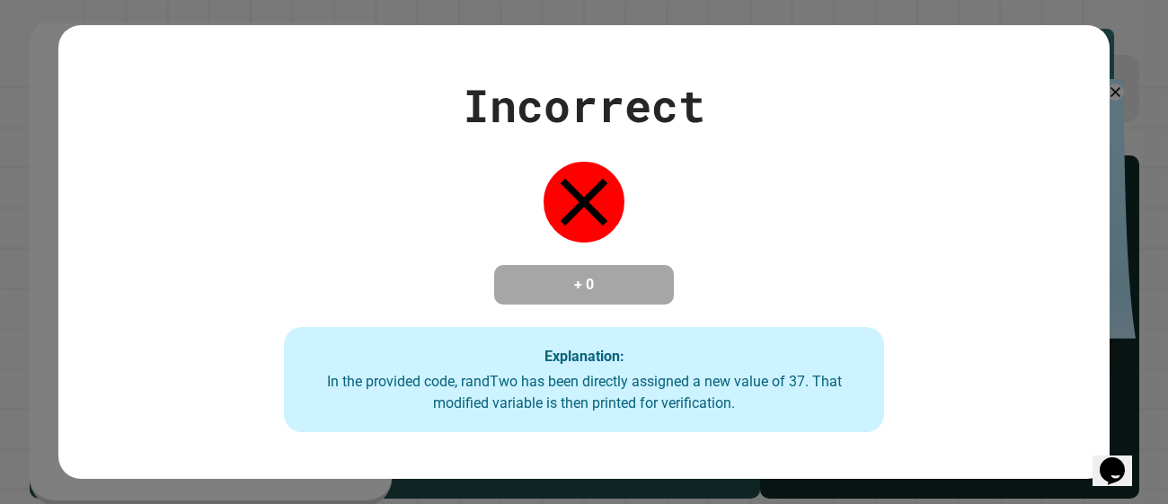
click at [189, 279] on div "Incorrect + 0 Explanation: In the provided code, randTwo has been directly assi…" at bounding box center [584, 252] width 856 height 361
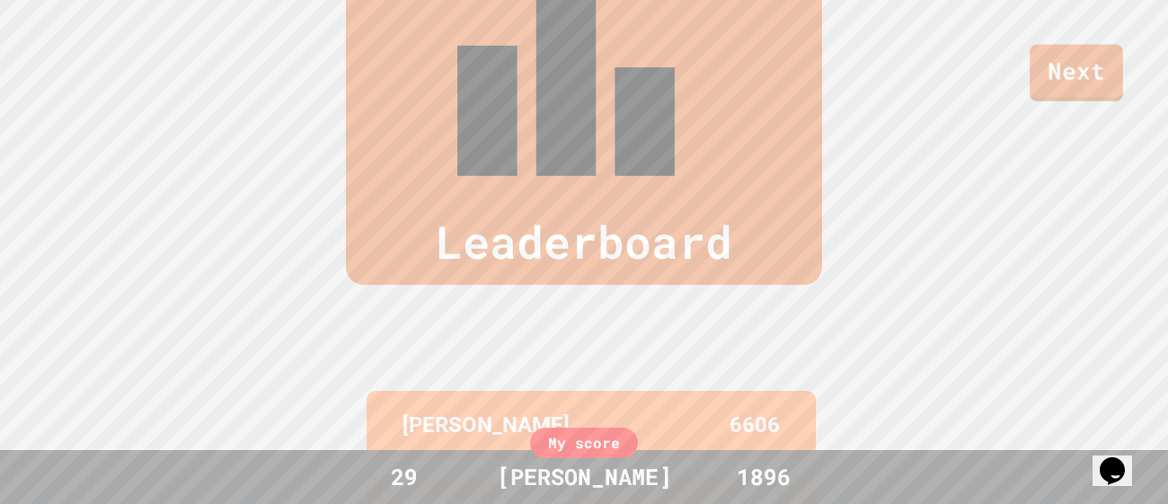
scroll to position [740, 0]
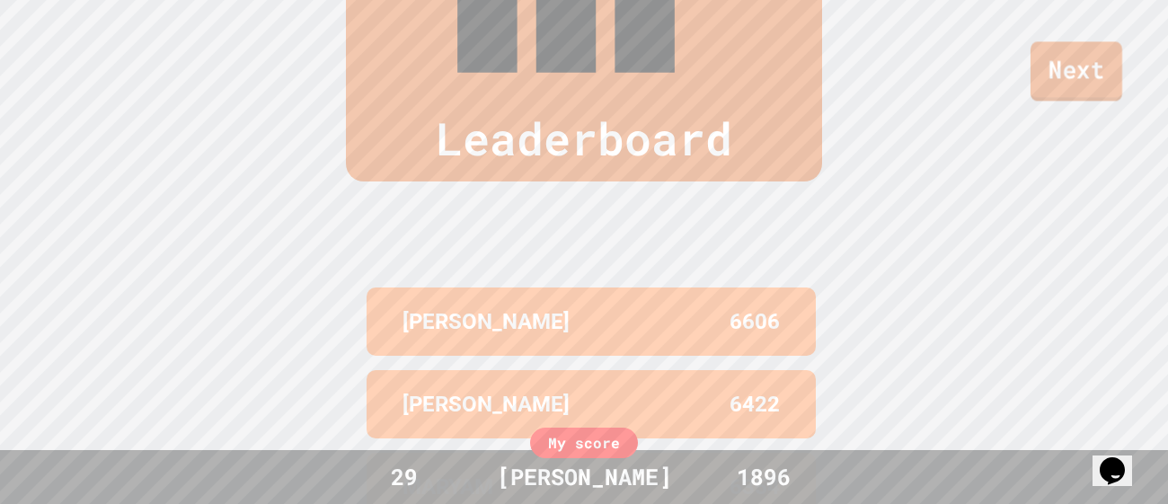
click at [1040, 82] on link "Next" at bounding box center [1076, 70] width 92 height 59
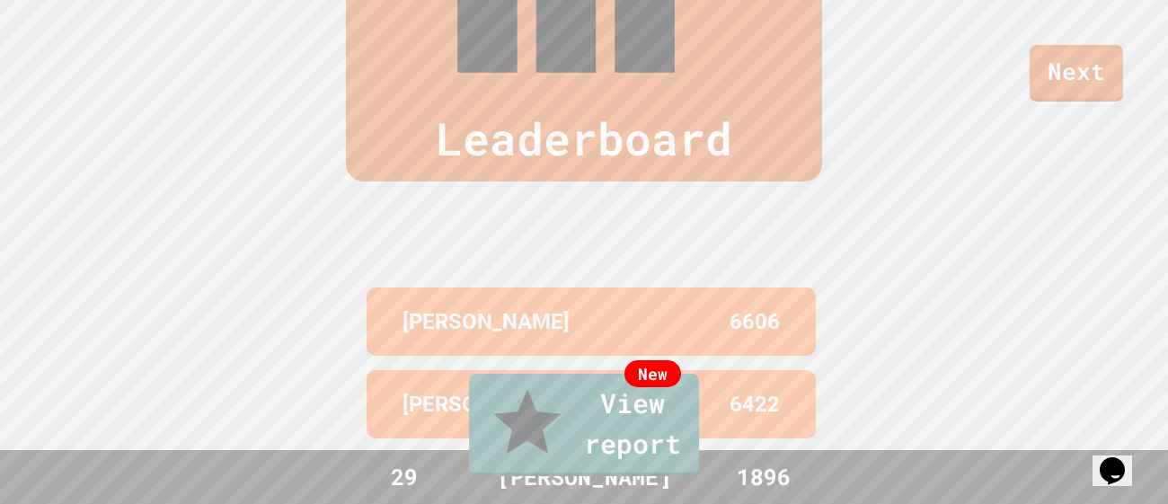
scroll to position [10, 0]
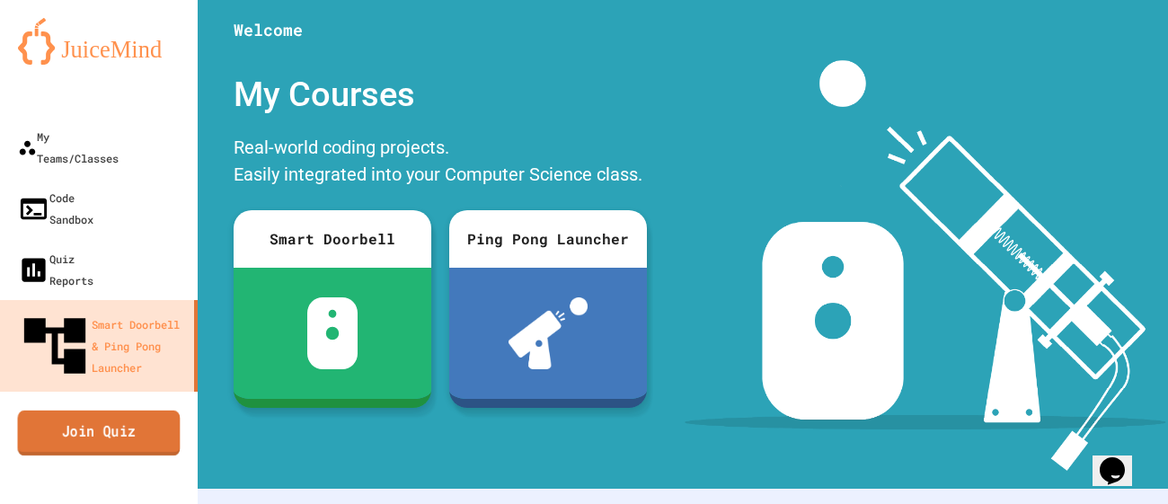
click at [108, 410] on link "Join Quiz" at bounding box center [99, 432] width 163 height 45
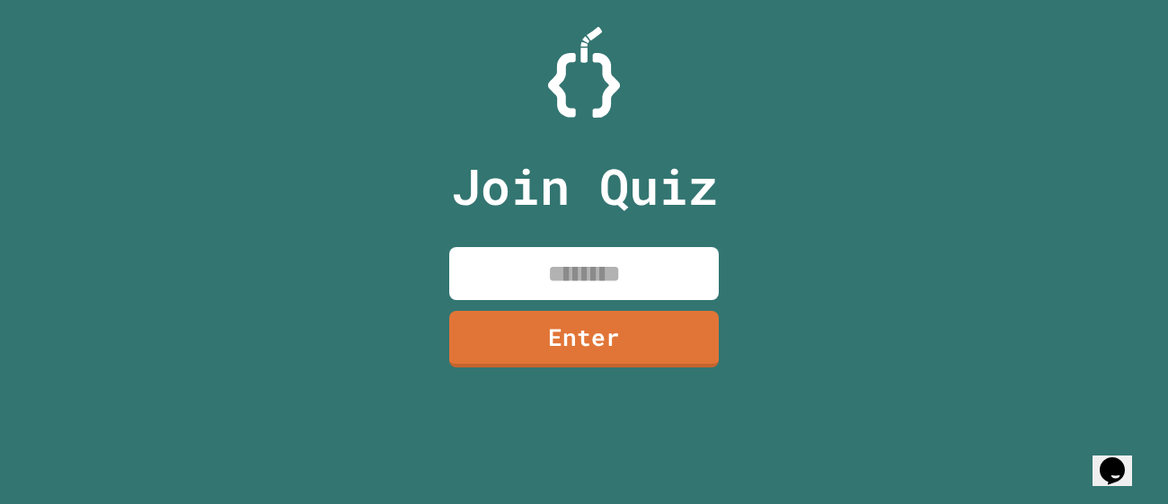
click at [543, 251] on input at bounding box center [583, 273] width 269 height 53
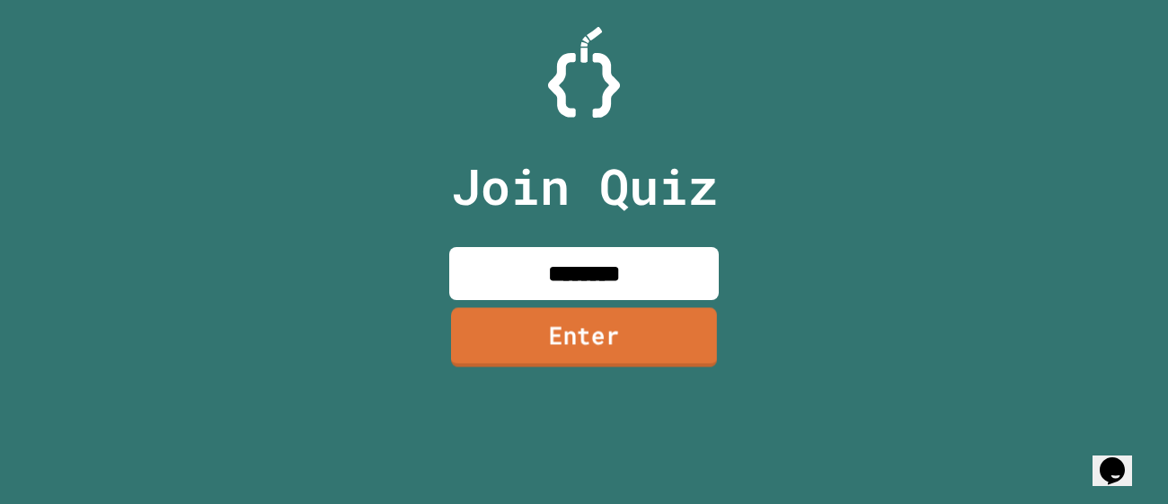
type input "********"
click at [631, 321] on link "Enter" at bounding box center [584, 336] width 266 height 59
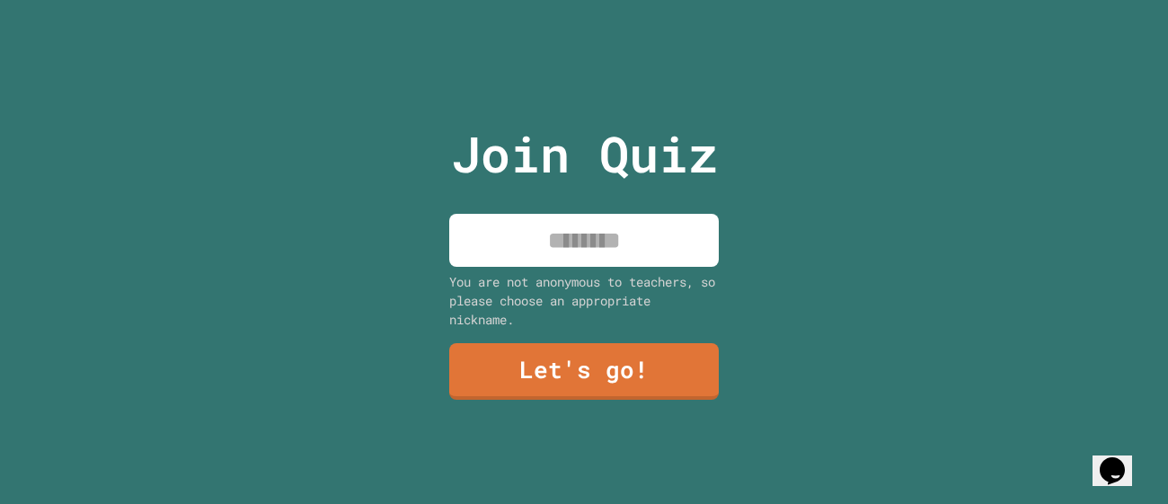
click at [607, 253] on input at bounding box center [583, 240] width 269 height 53
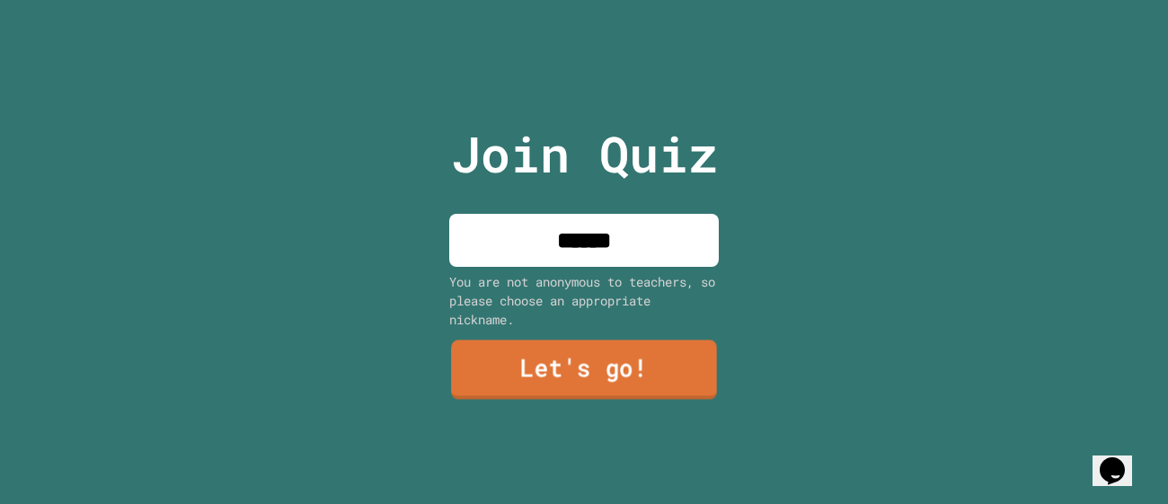
type input "******"
click at [576, 353] on link "Let's go!" at bounding box center [584, 369] width 266 height 59
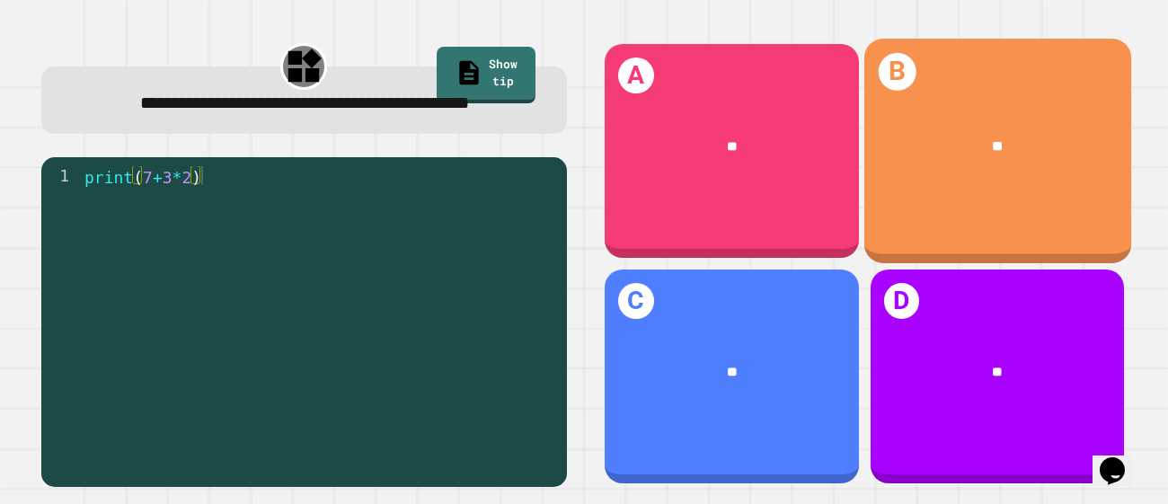
click at [933, 208] on div "B **" at bounding box center [996, 151] width 267 height 225
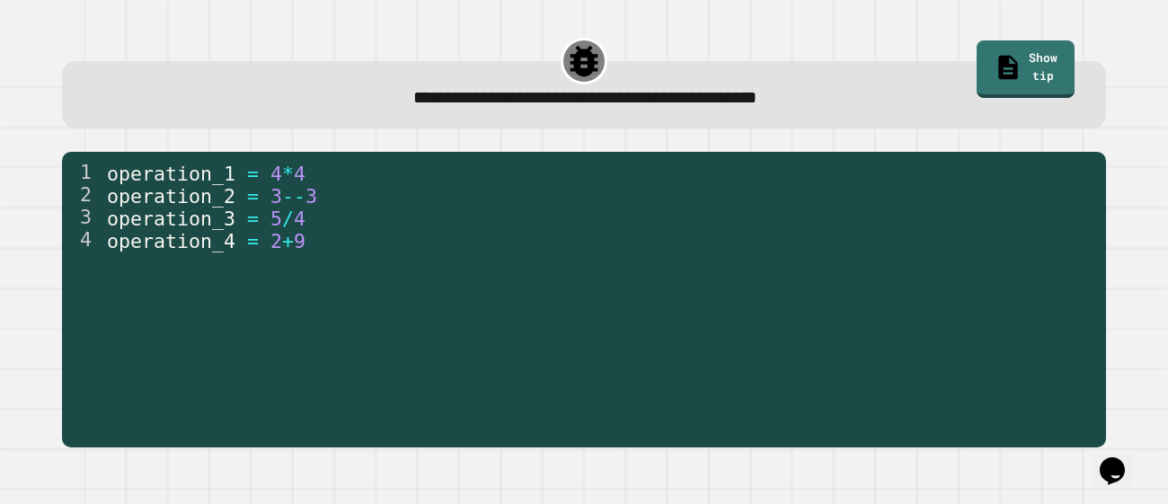
click at [1042, 84] on div "**********" at bounding box center [584, 97] width 996 height 26
click at [992, 45] on link "Show tip" at bounding box center [1024, 67] width 97 height 60
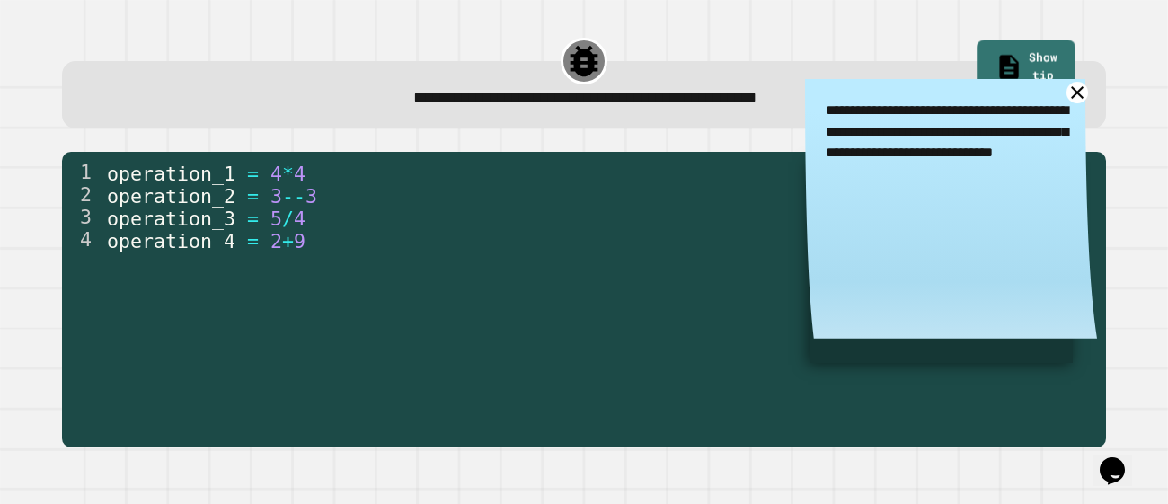
click at [1071, 89] on icon at bounding box center [1076, 92] width 21 height 21
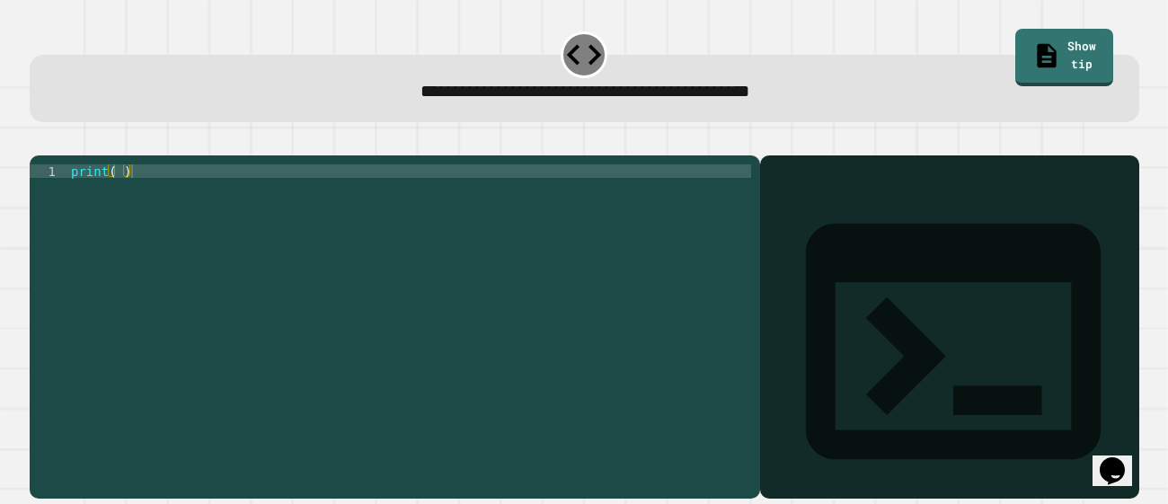
click at [124, 201] on div "print ( )" at bounding box center [409, 319] width 685 height 310
click at [121, 200] on div "print ( )" at bounding box center [409, 319] width 685 height 310
type textarea "*********"
click at [39, 141] on button "button" at bounding box center [39, 141] width 0 height 0
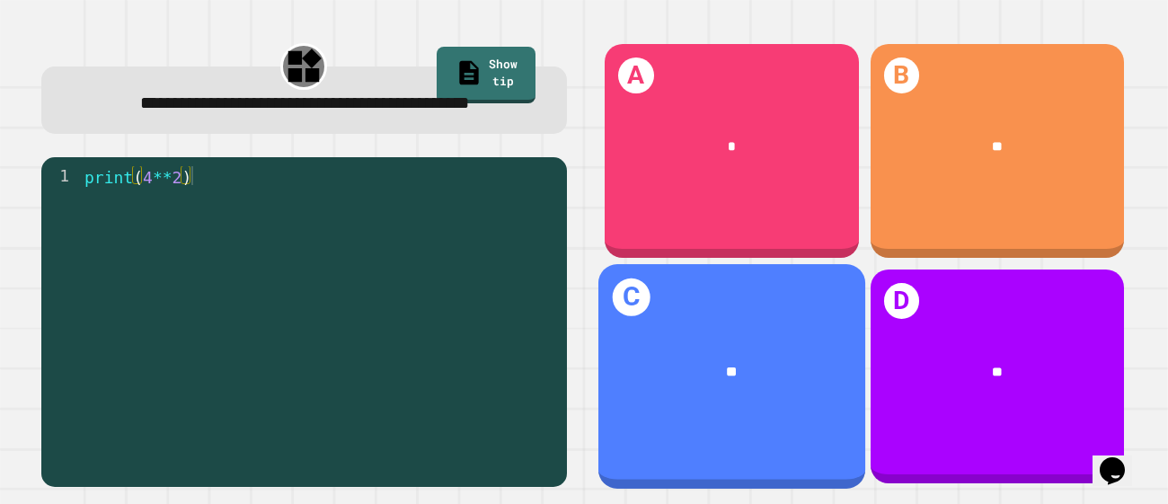
click at [705, 367] on div "**" at bounding box center [731, 372] width 209 height 22
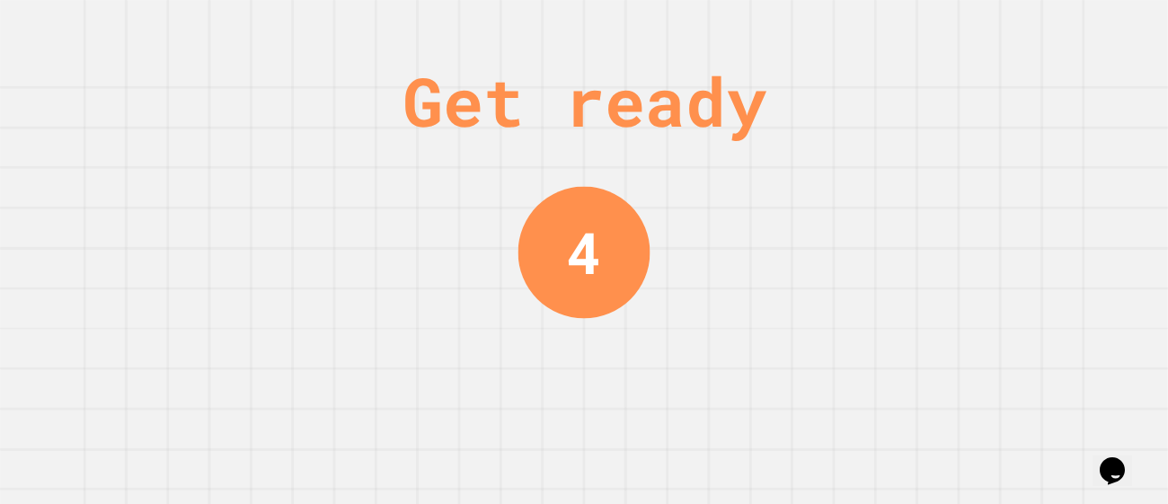
scroll to position [0, 0]
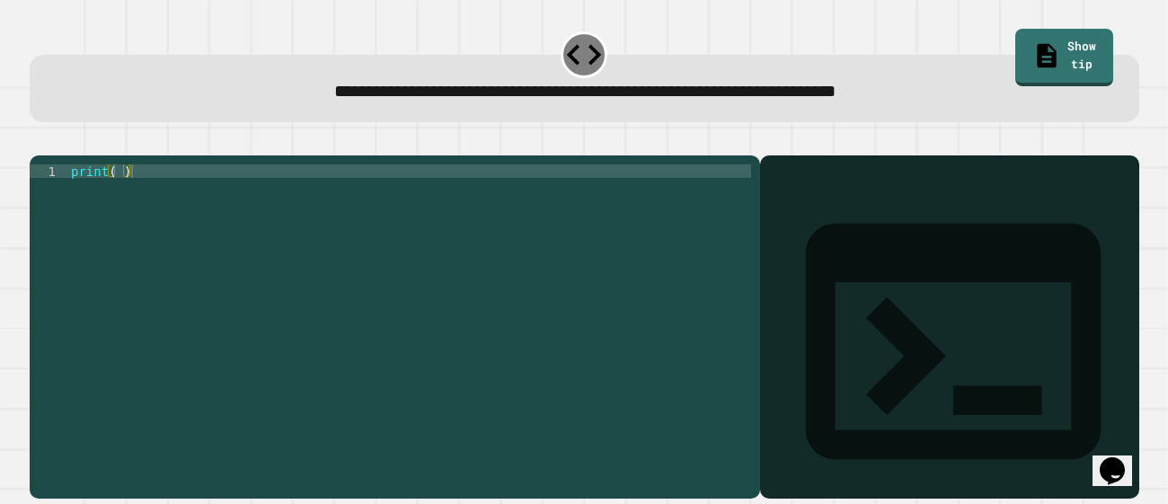
click at [119, 195] on div "print ( )" at bounding box center [409, 319] width 685 height 310
click at [39, 141] on icon "button" at bounding box center [39, 141] width 0 height 0
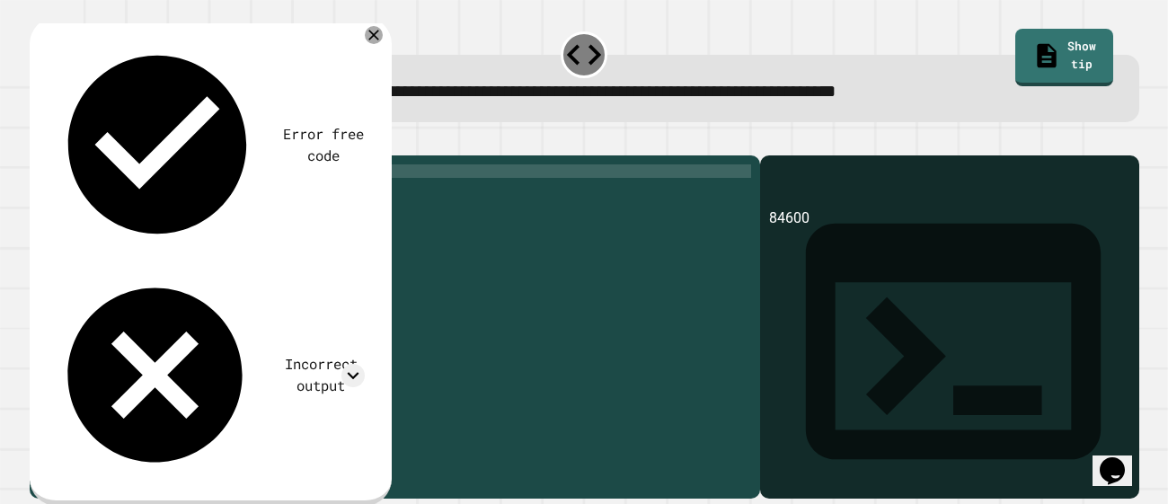
click at [146, 205] on div "print ( 84600 )" at bounding box center [409, 319] width 684 height 310
click at [364, 34] on div at bounding box center [373, 35] width 18 height 18
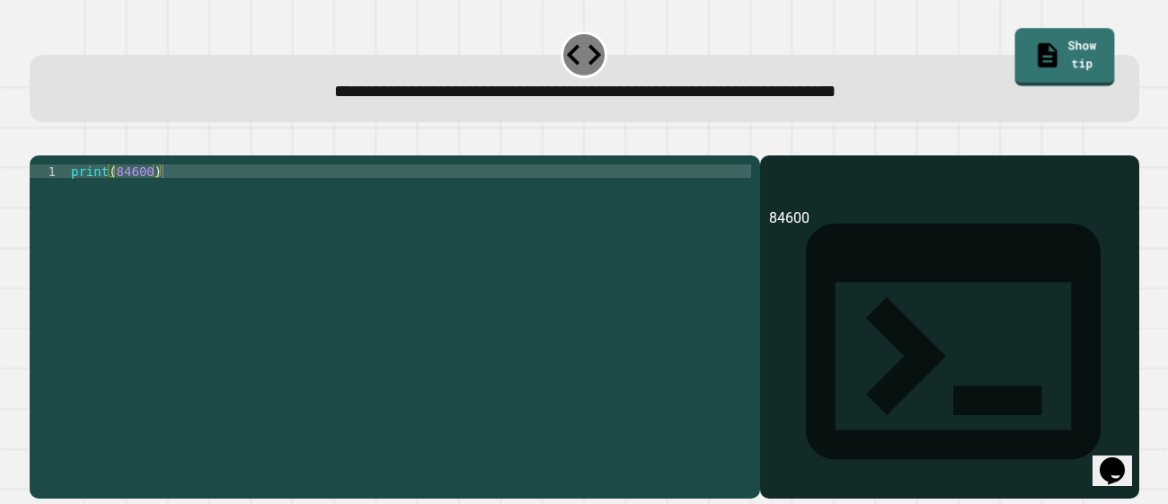
click at [1037, 50] on icon at bounding box center [1046, 55] width 19 height 24
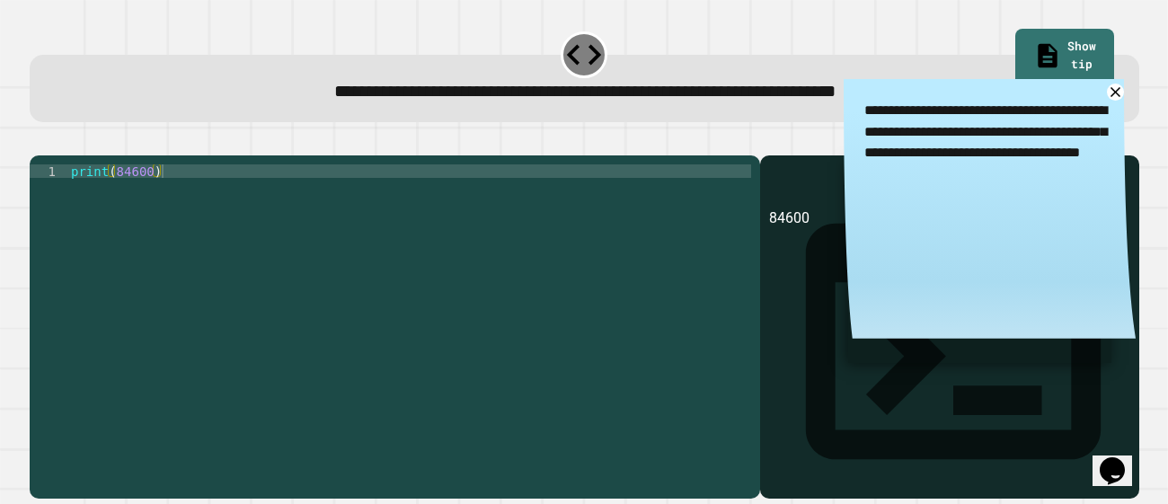
click at [1101, 86] on textarea "**********" at bounding box center [990, 142] width 292 height 126
click at [1108, 92] on icon at bounding box center [1115, 92] width 21 height 21
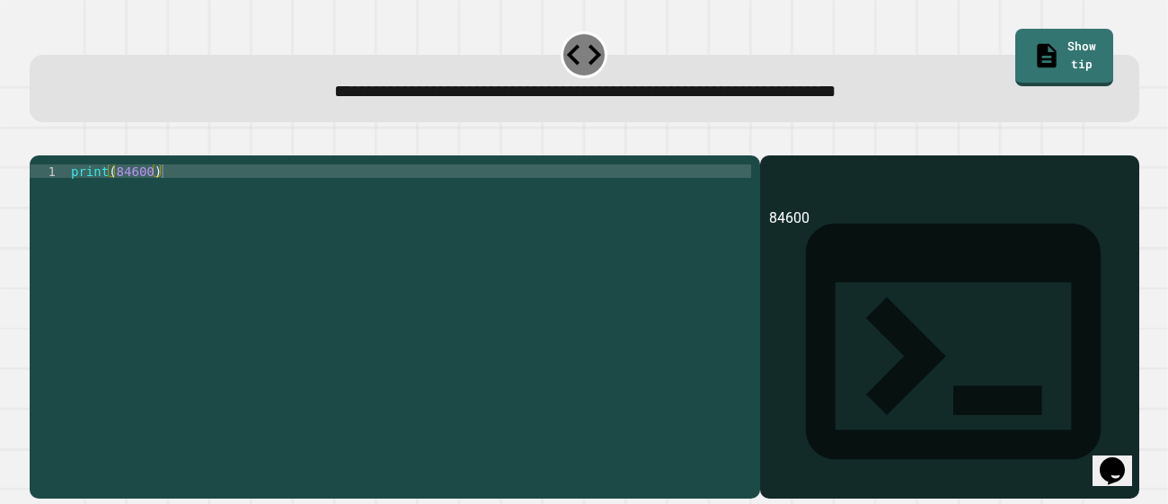
click at [144, 201] on div "print ( 84600 )" at bounding box center [409, 319] width 684 height 310
type textarea "**********"
click at [39, 141] on button "button" at bounding box center [39, 141] width 0 height 0
click at [117, 193] on div "print ( )" at bounding box center [409, 319] width 684 height 310
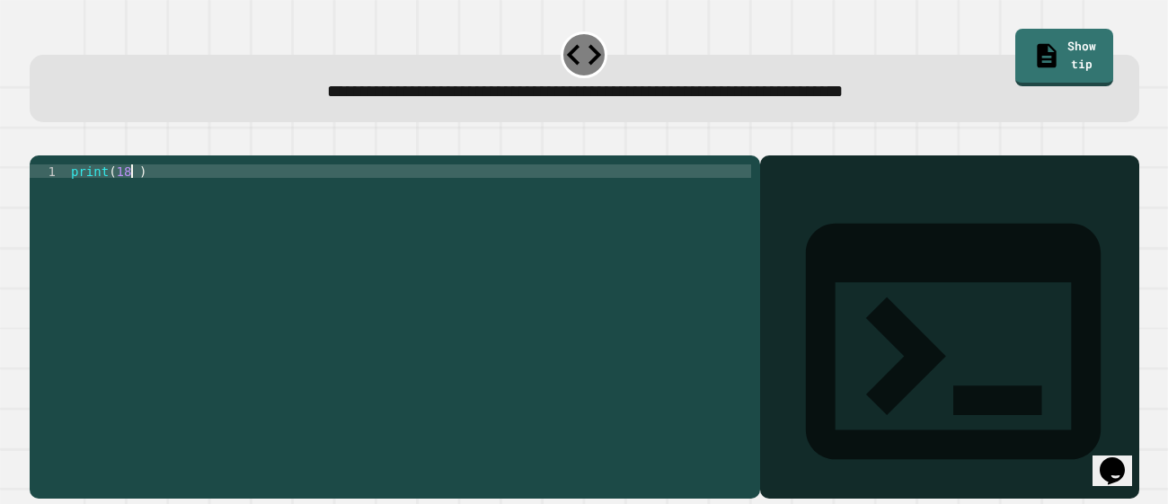
click at [39, 141] on button "button" at bounding box center [39, 141] width 0 height 0
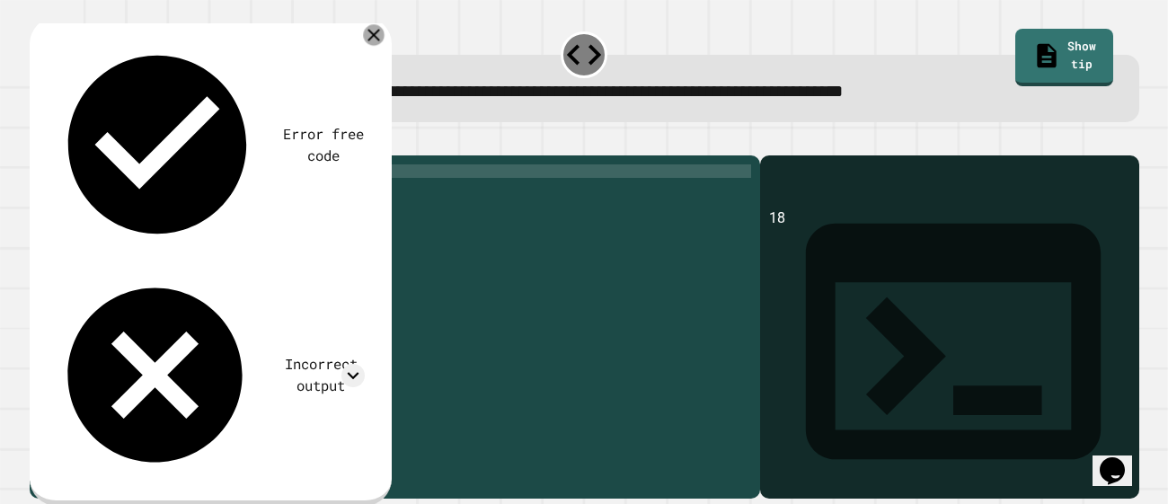
click at [367, 31] on icon at bounding box center [373, 35] width 21 height 21
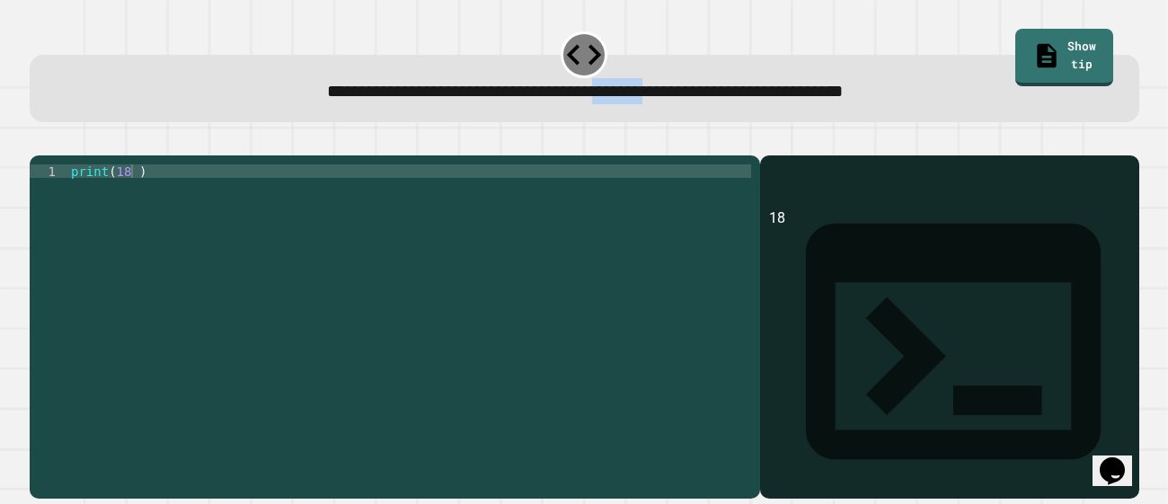
drag, startPoint x: 594, startPoint y: 94, endPoint x: 667, endPoint y: 98, distance: 73.8
click at [667, 98] on span "**********" at bounding box center [585, 91] width 516 height 17
click at [642, 100] on span "**********" at bounding box center [585, 91] width 516 height 17
drag, startPoint x: 592, startPoint y: 91, endPoint x: 649, endPoint y: 94, distance: 57.6
click at [649, 94] on span "**********" at bounding box center [585, 91] width 516 height 17
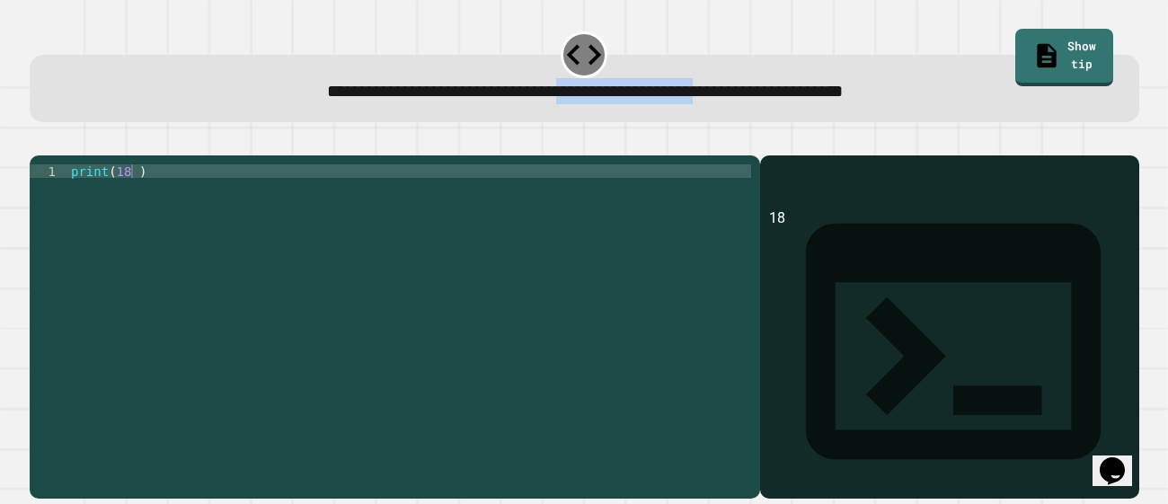
drag, startPoint x: 538, startPoint y: 89, endPoint x: 740, endPoint y: 95, distance: 202.2
click at [740, 95] on span "**********" at bounding box center [585, 91] width 516 height 17
copy span "**********"
click at [133, 193] on div "print ( 18 )" at bounding box center [409, 319] width 684 height 310
click at [39, 141] on button "button" at bounding box center [39, 141] width 0 height 0
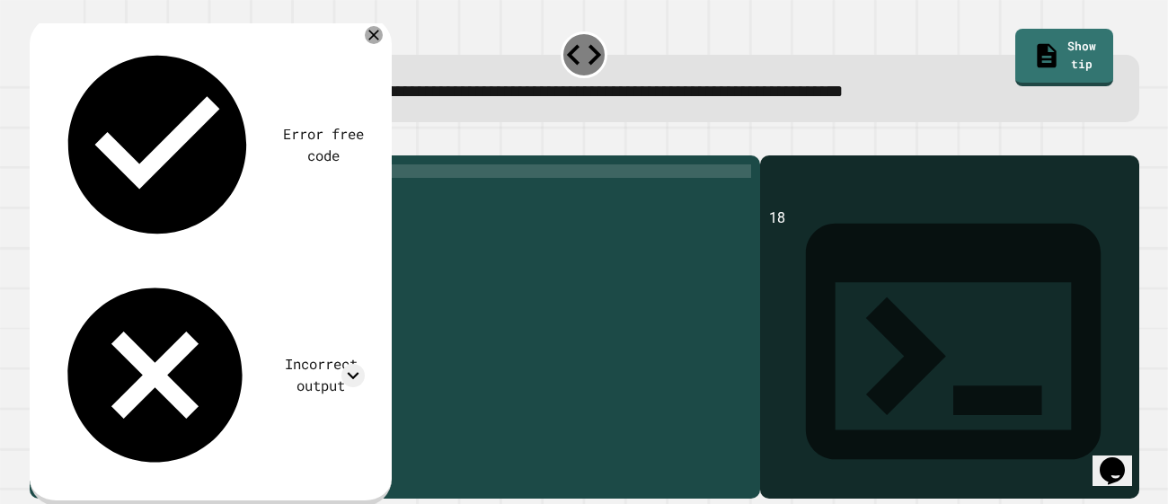
click at [129, 195] on div "print ( 18 )" at bounding box center [409, 319] width 684 height 310
click at [373, 38] on icon at bounding box center [374, 35] width 22 height 22
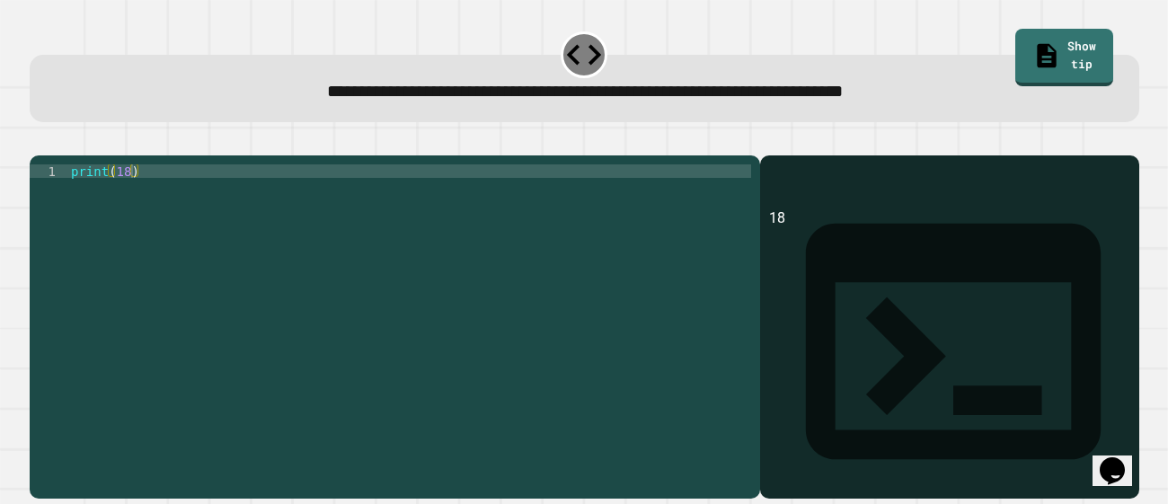
click at [130, 196] on div "print ( 18 )" at bounding box center [409, 319] width 684 height 310
click at [39, 141] on icon "button" at bounding box center [39, 141] width 0 height 0
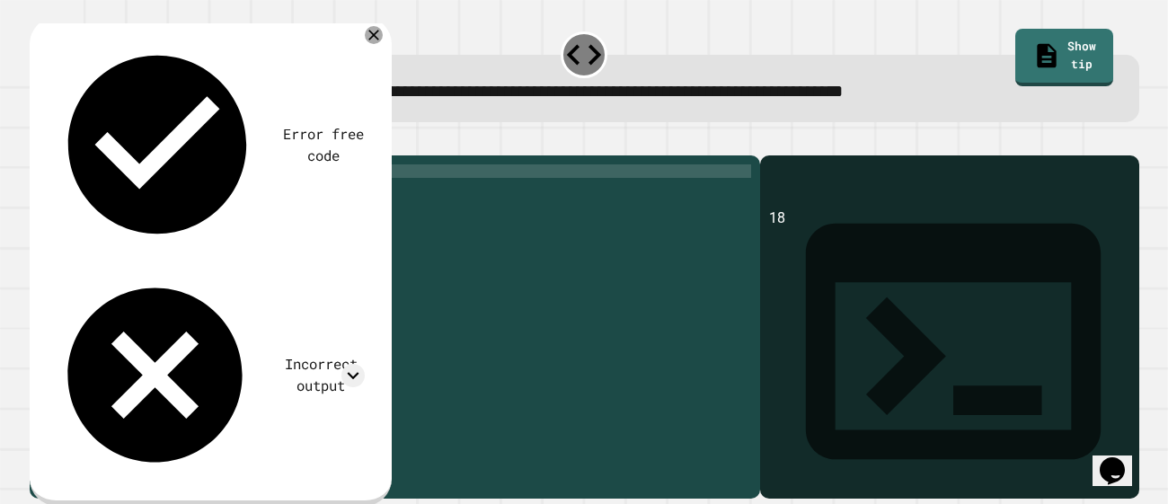
click at [128, 189] on div "print ( 18 )" at bounding box center [409, 319] width 684 height 310
click at [129, 193] on div "print ( 18 )" at bounding box center [409, 319] width 684 height 310
type textarea "**********"
click at [39, 141] on icon "button" at bounding box center [39, 141] width 0 height 0
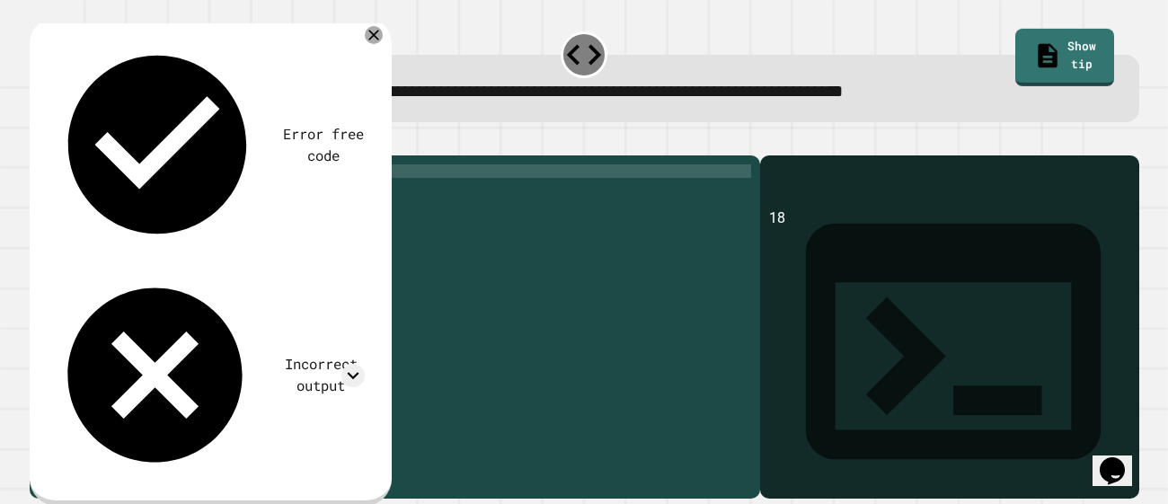
click at [36, 9] on span at bounding box center [36, 9] width 0 height 0
click at [1082, 24] on div "**********" at bounding box center [583, 75] width 1121 height 105
click at [1082, 33] on link "Show tip" at bounding box center [1064, 55] width 91 height 60
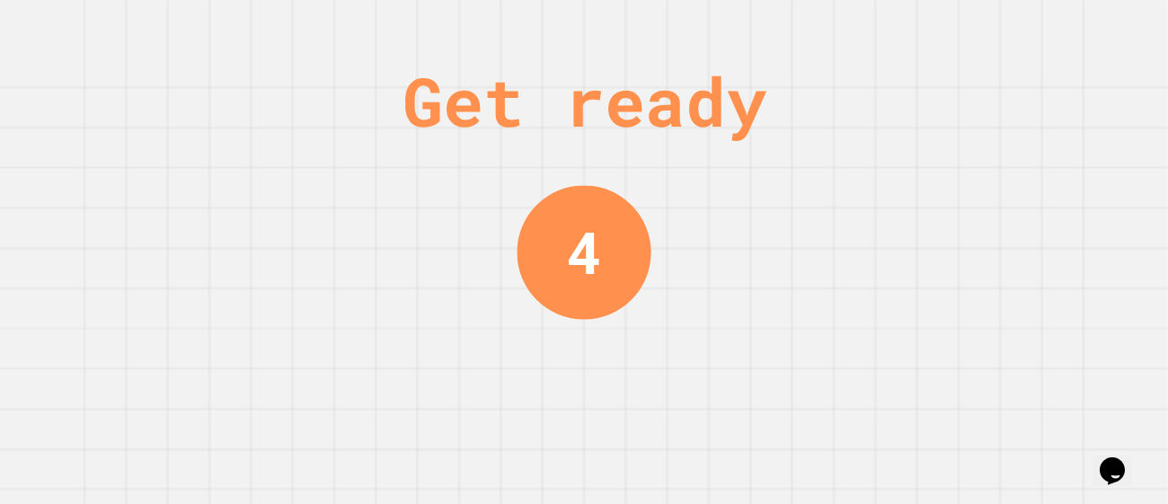
scroll to position [0, 0]
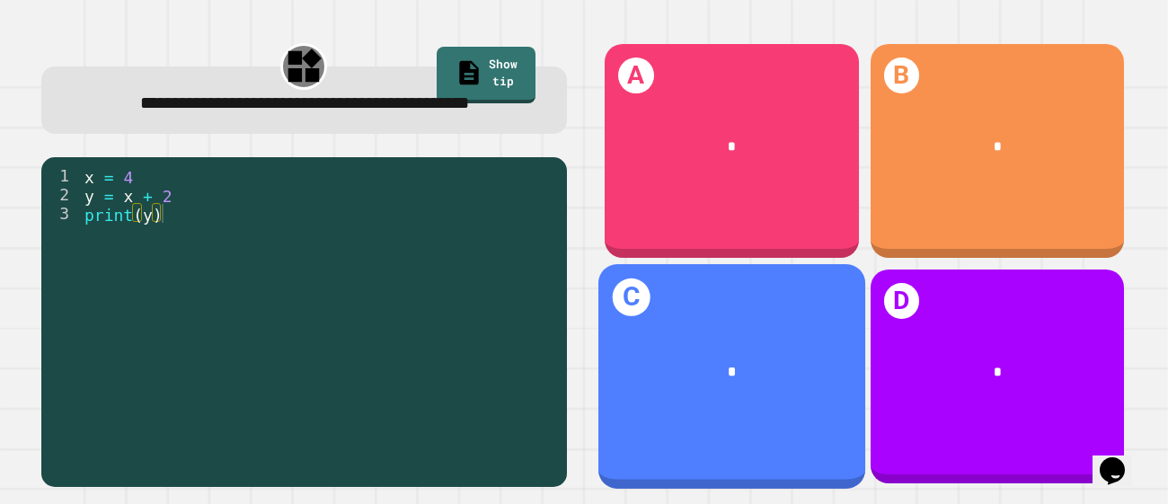
click at [766, 361] on div "*" at bounding box center [731, 372] width 209 height 22
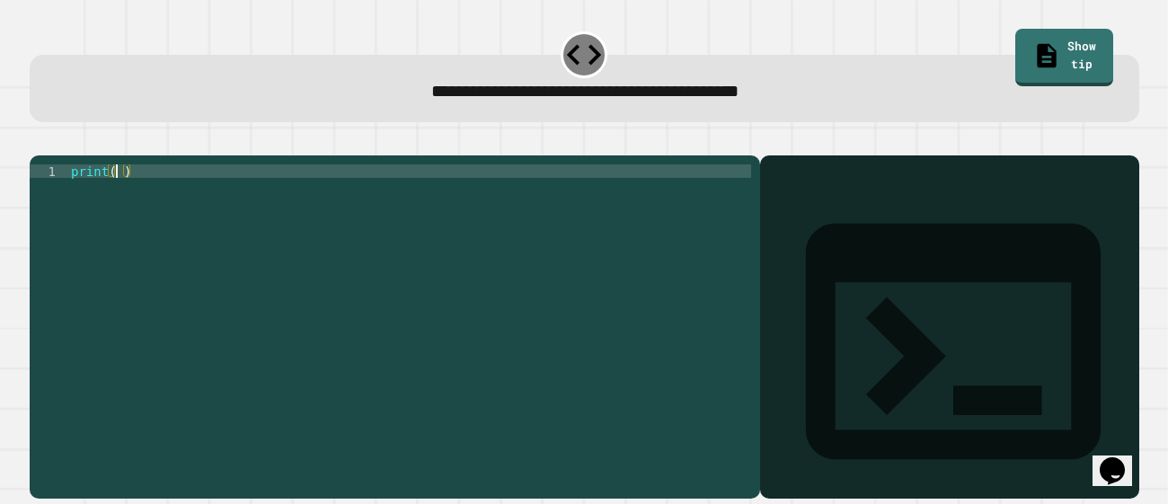
click at [116, 195] on div "print ( )" at bounding box center [409, 319] width 684 height 310
click at [803, 190] on icon at bounding box center [953, 341] width 354 height 354
click at [119, 198] on div "print ( )" at bounding box center [409, 319] width 684 height 310
type textarea "**********"
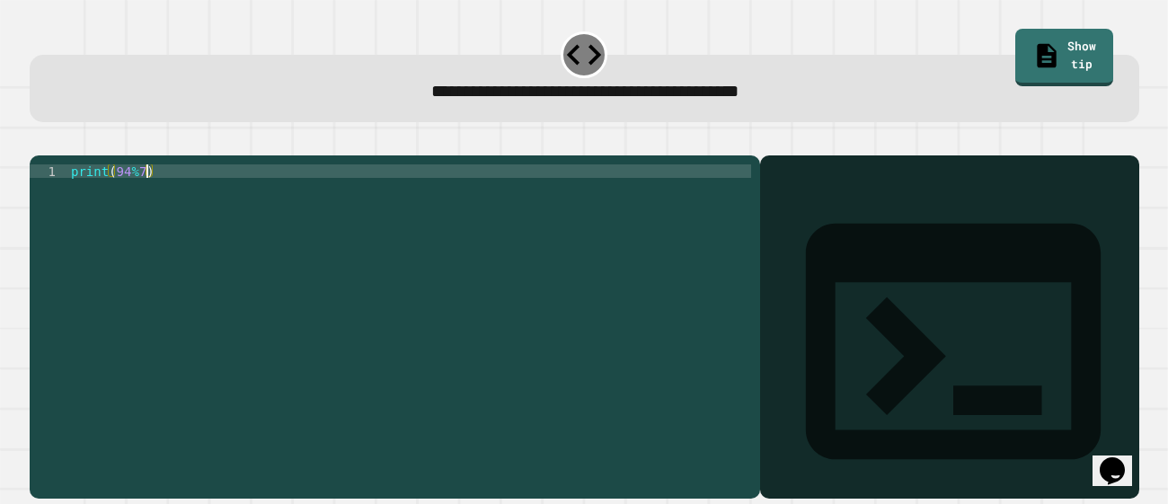
click at [39, 141] on icon "button" at bounding box center [39, 141] width 0 height 0
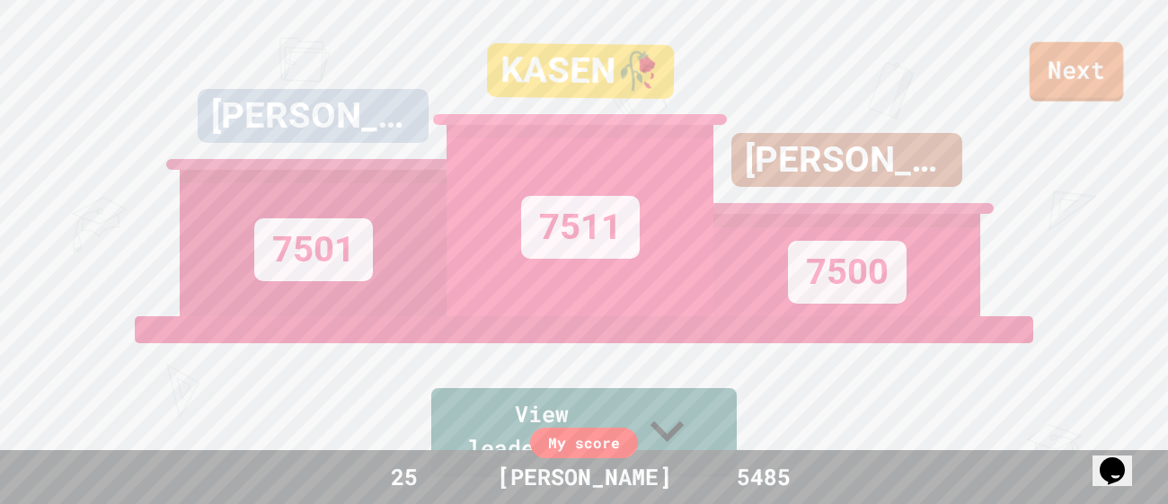
click at [1106, 86] on link "Next" at bounding box center [1075, 71] width 93 height 59
